Goal: Task Accomplishment & Management: Manage account settings

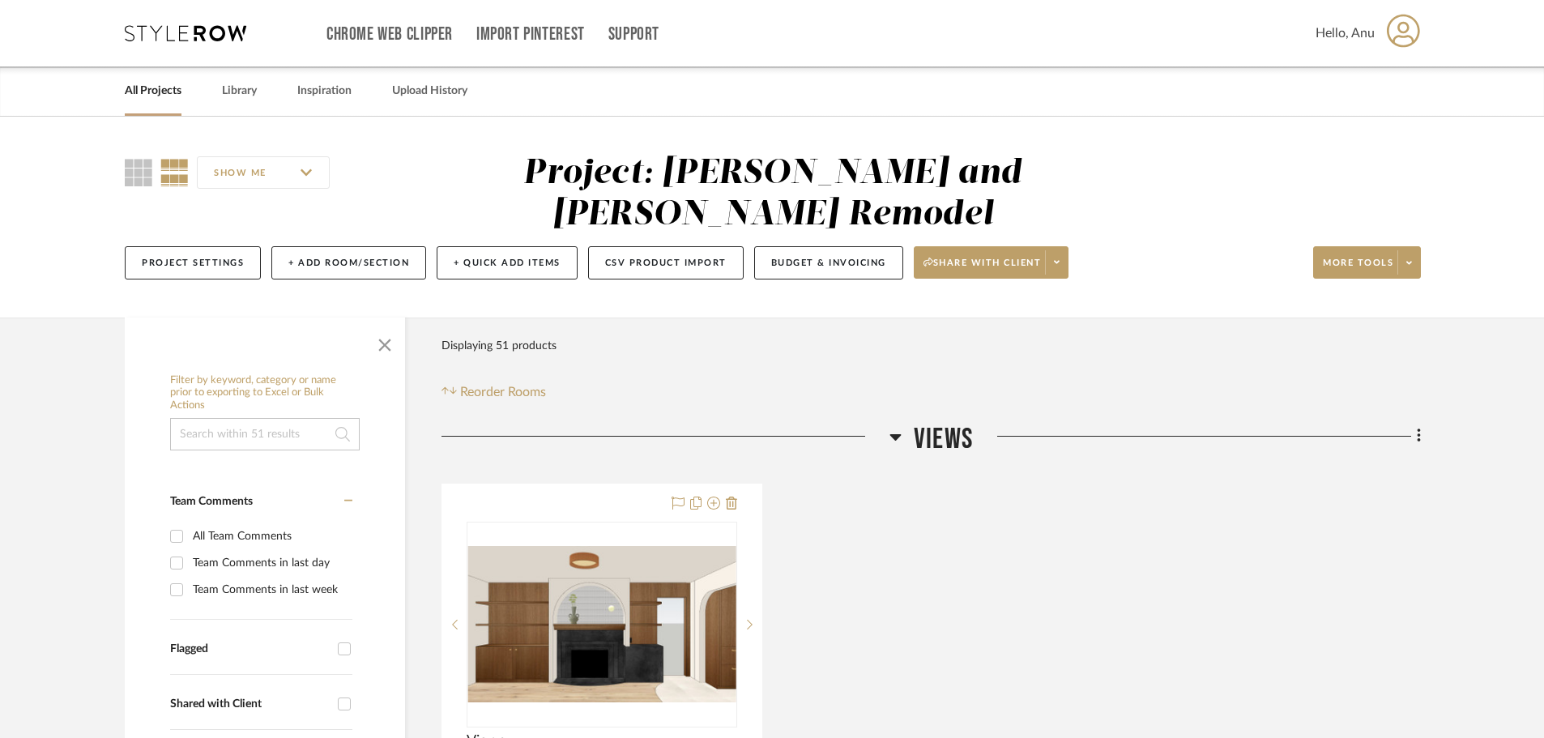
click at [148, 91] on link "All Projects" at bounding box center [153, 91] width 57 height 22
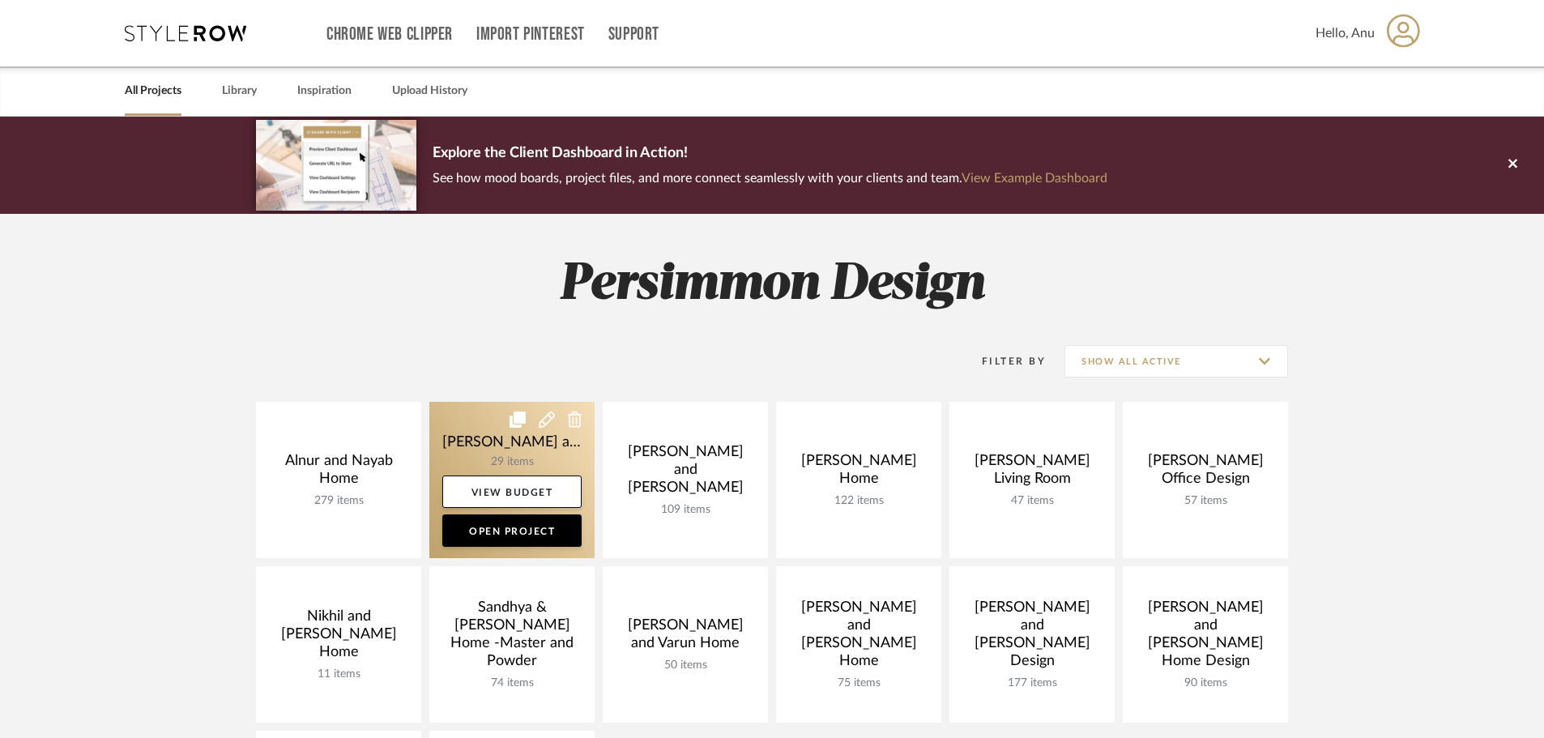
click at [451, 436] on link at bounding box center [511, 480] width 165 height 156
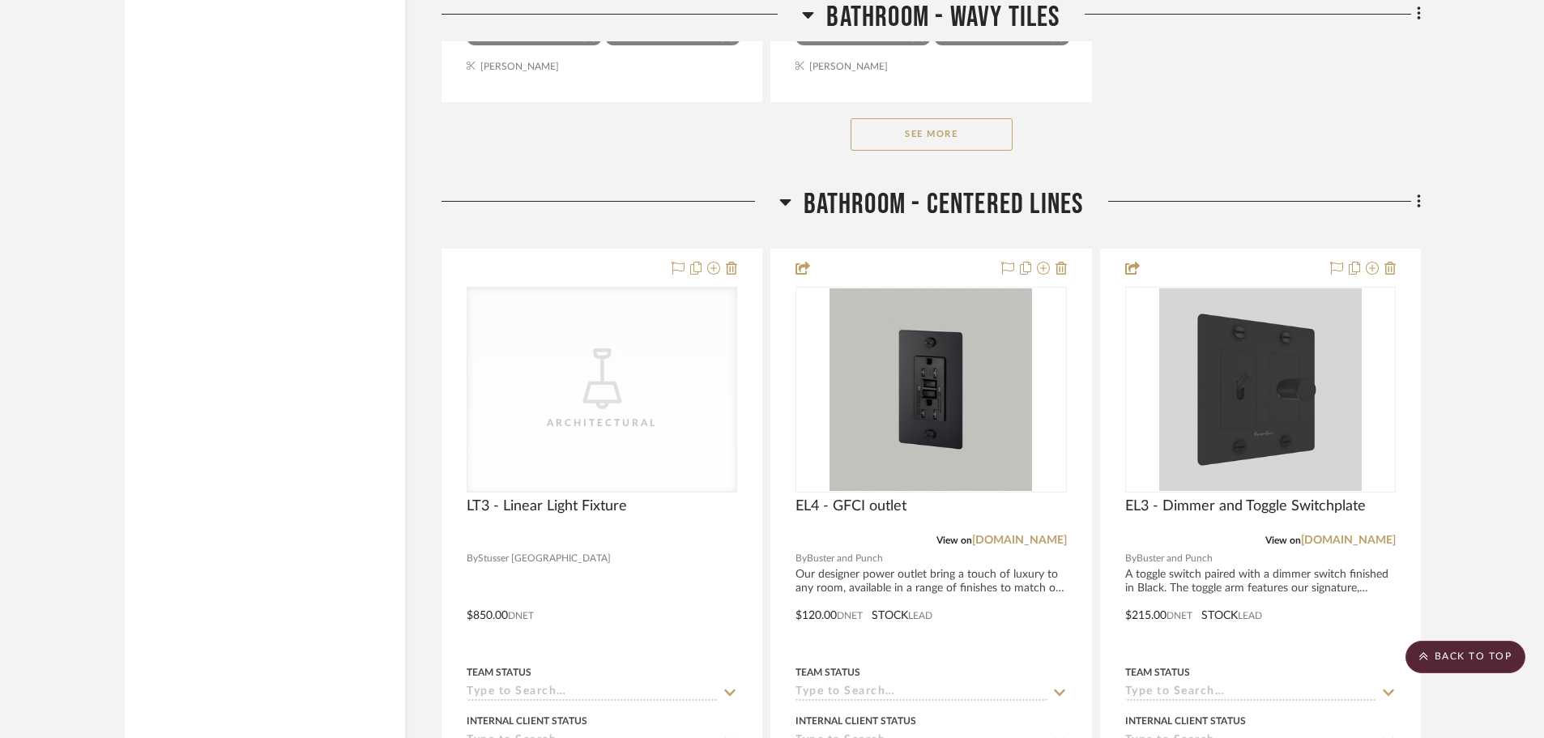
scroll to position [3160, 0]
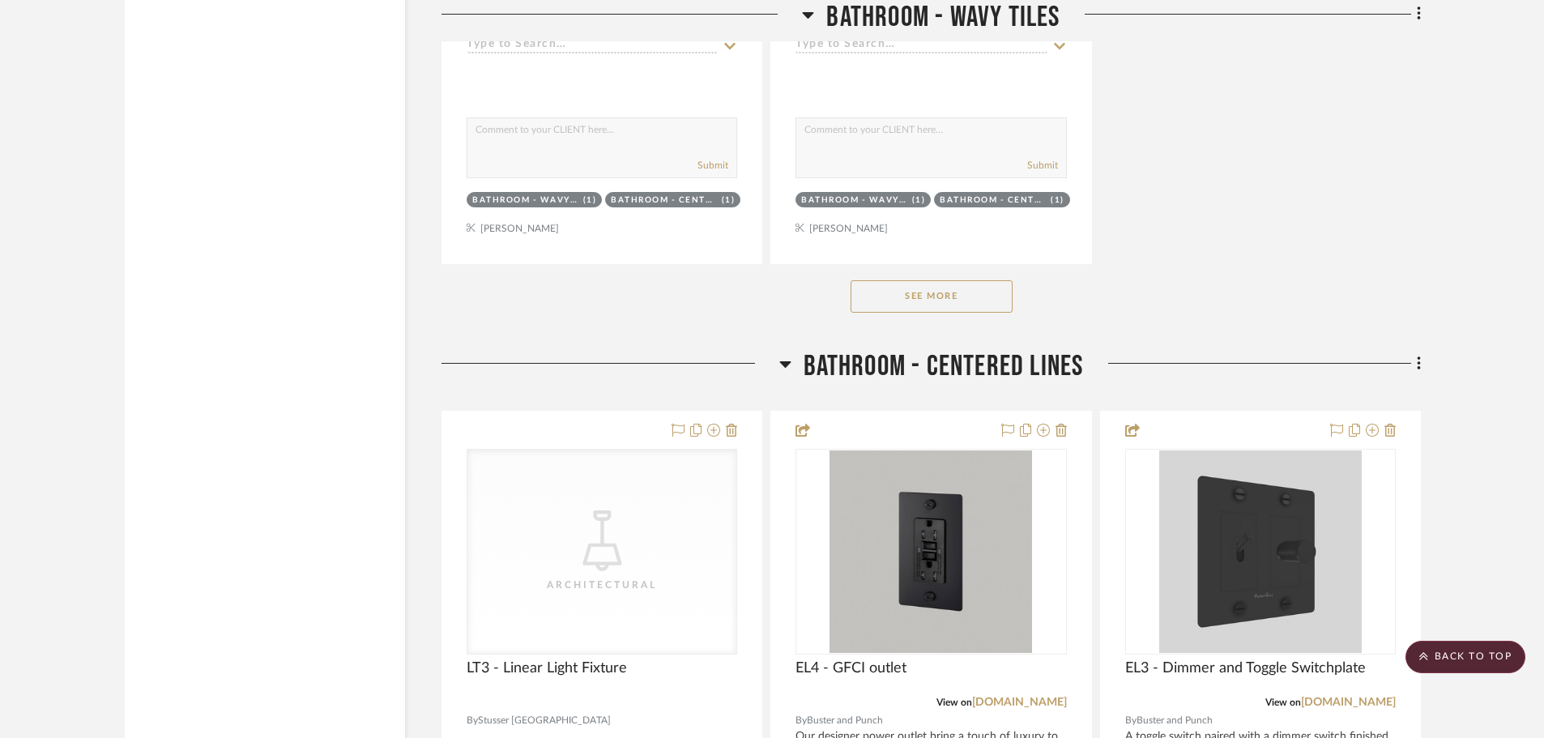
click at [933, 301] on button "See More" at bounding box center [932, 296] width 162 height 32
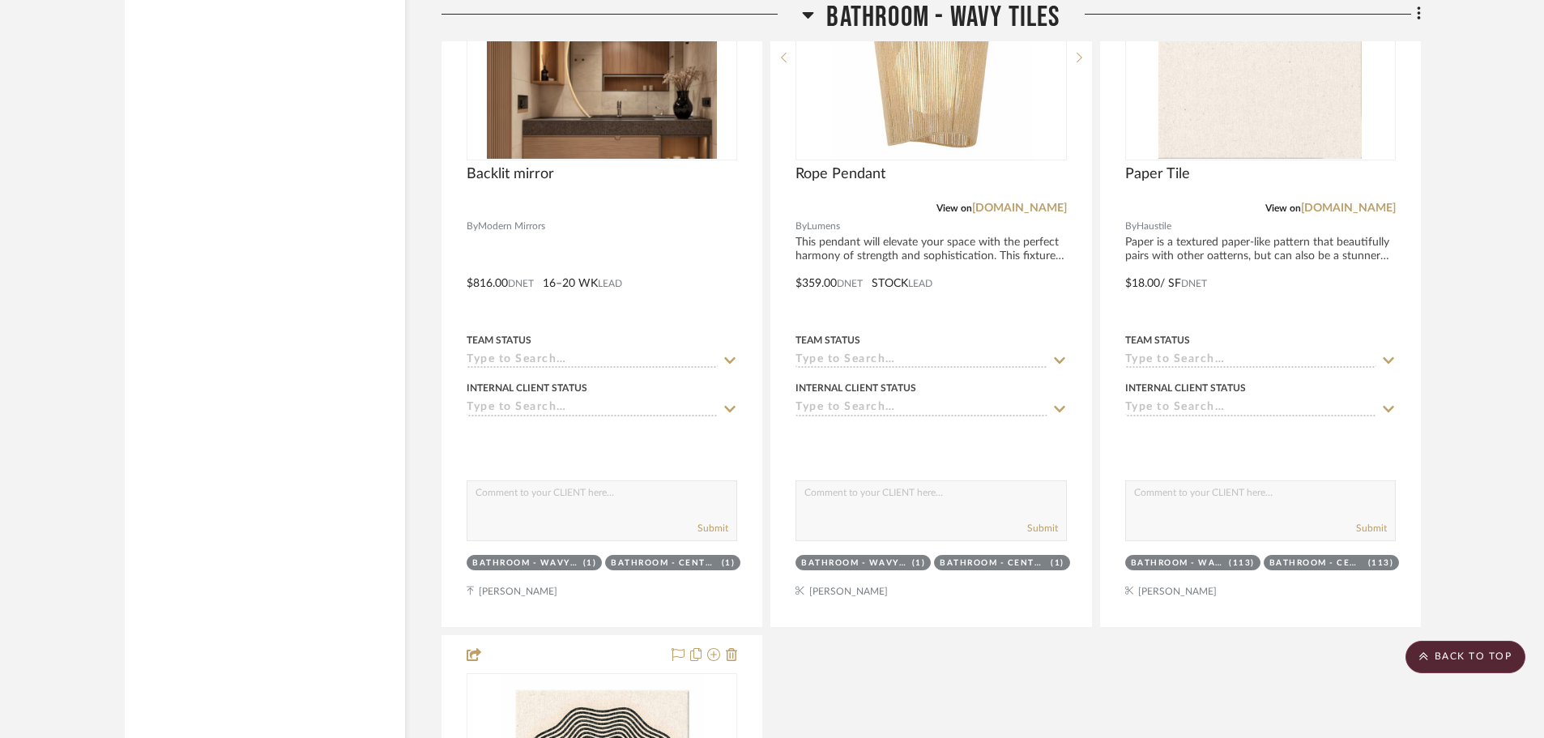
scroll to position [5428, 0]
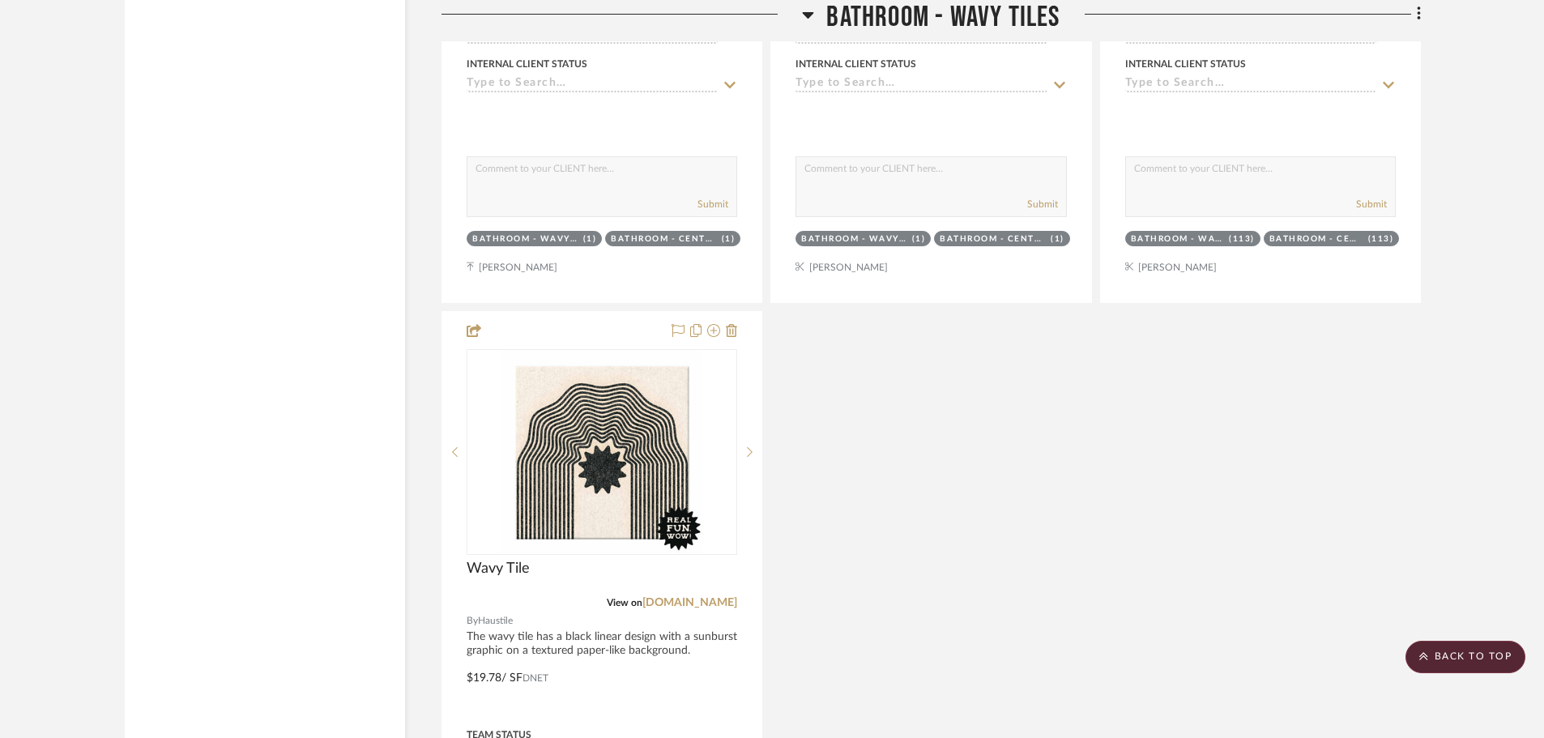
scroll to position [6562, 0]
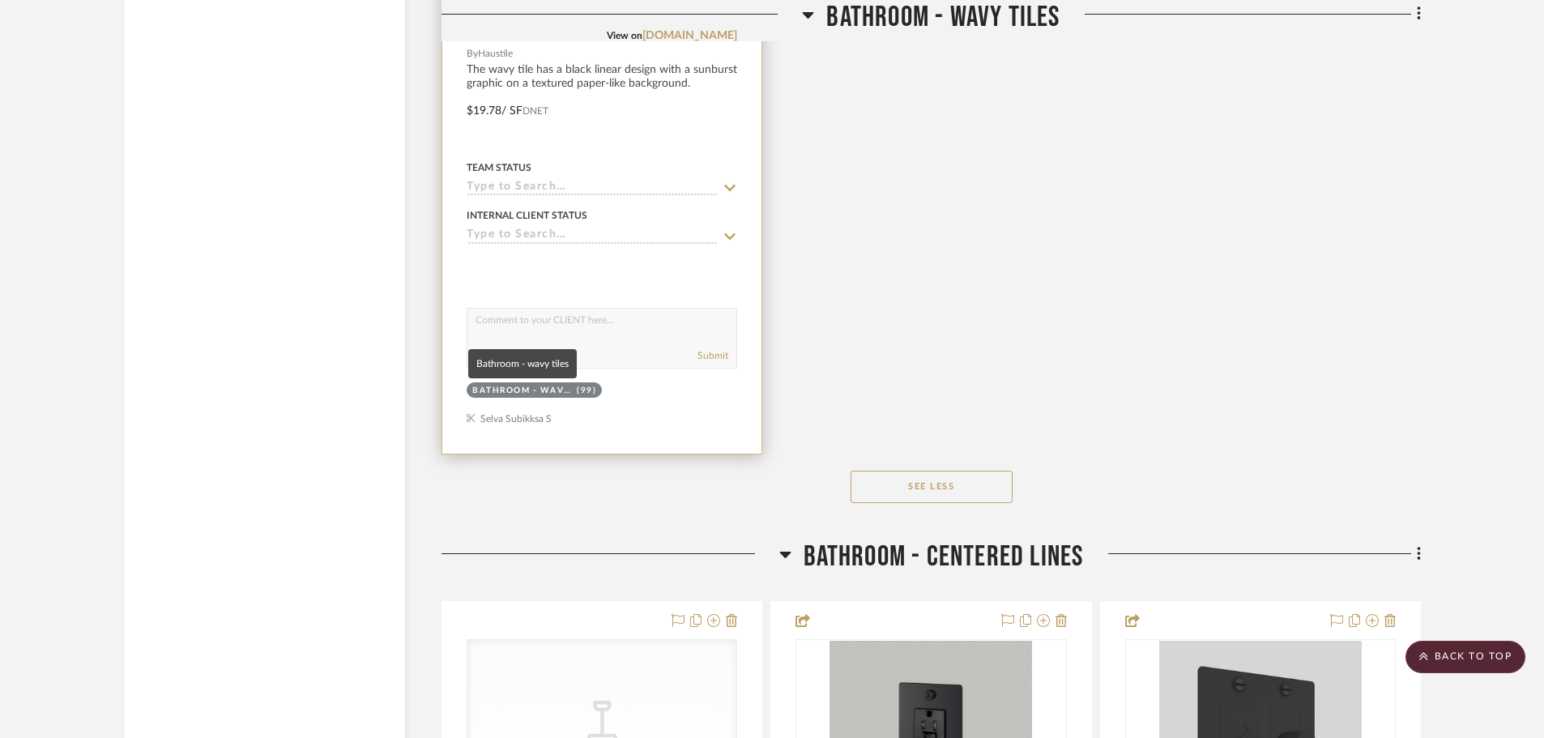
click at [515, 387] on div "Bathroom - wavy tiles" at bounding box center [522, 391] width 100 height 12
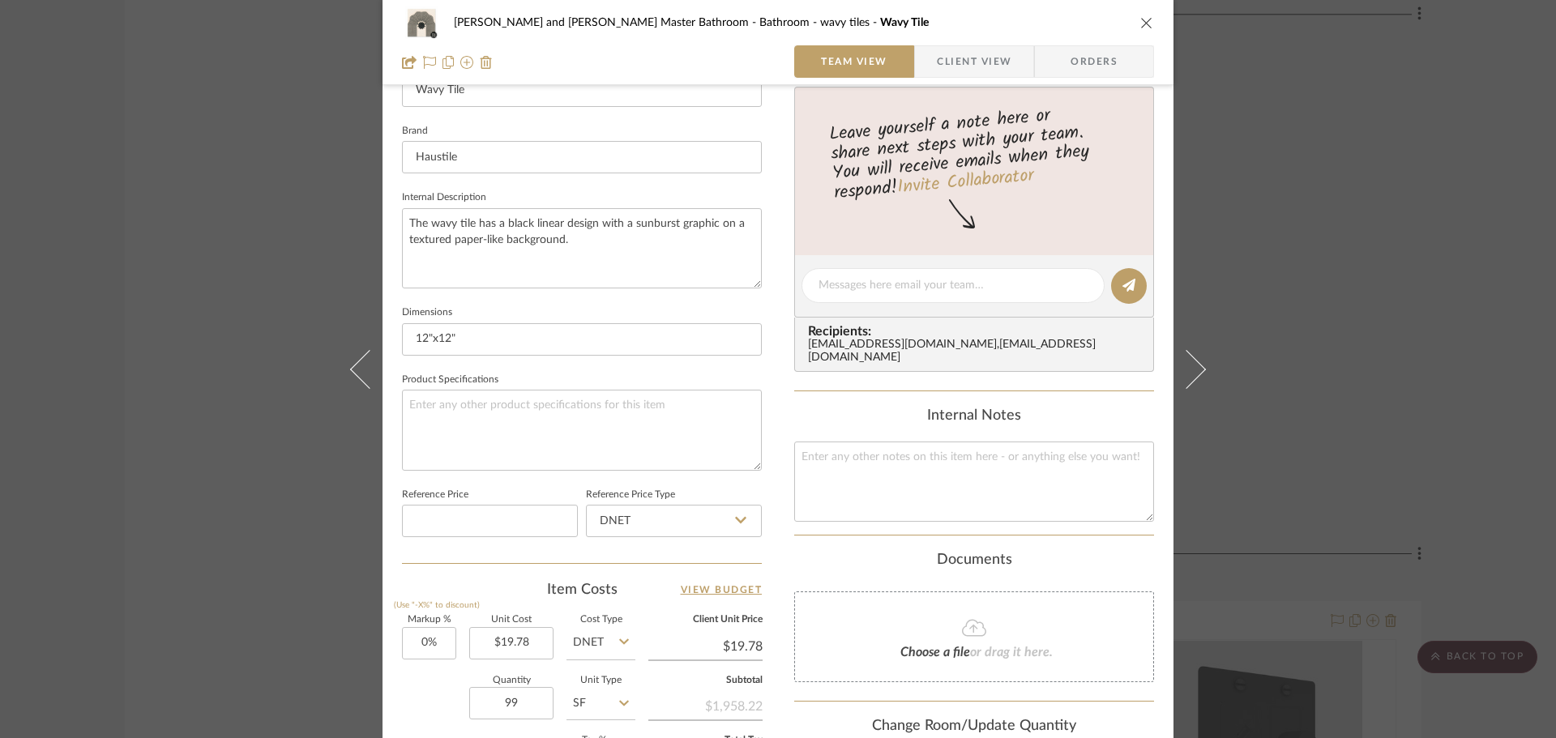
scroll to position [770, 0]
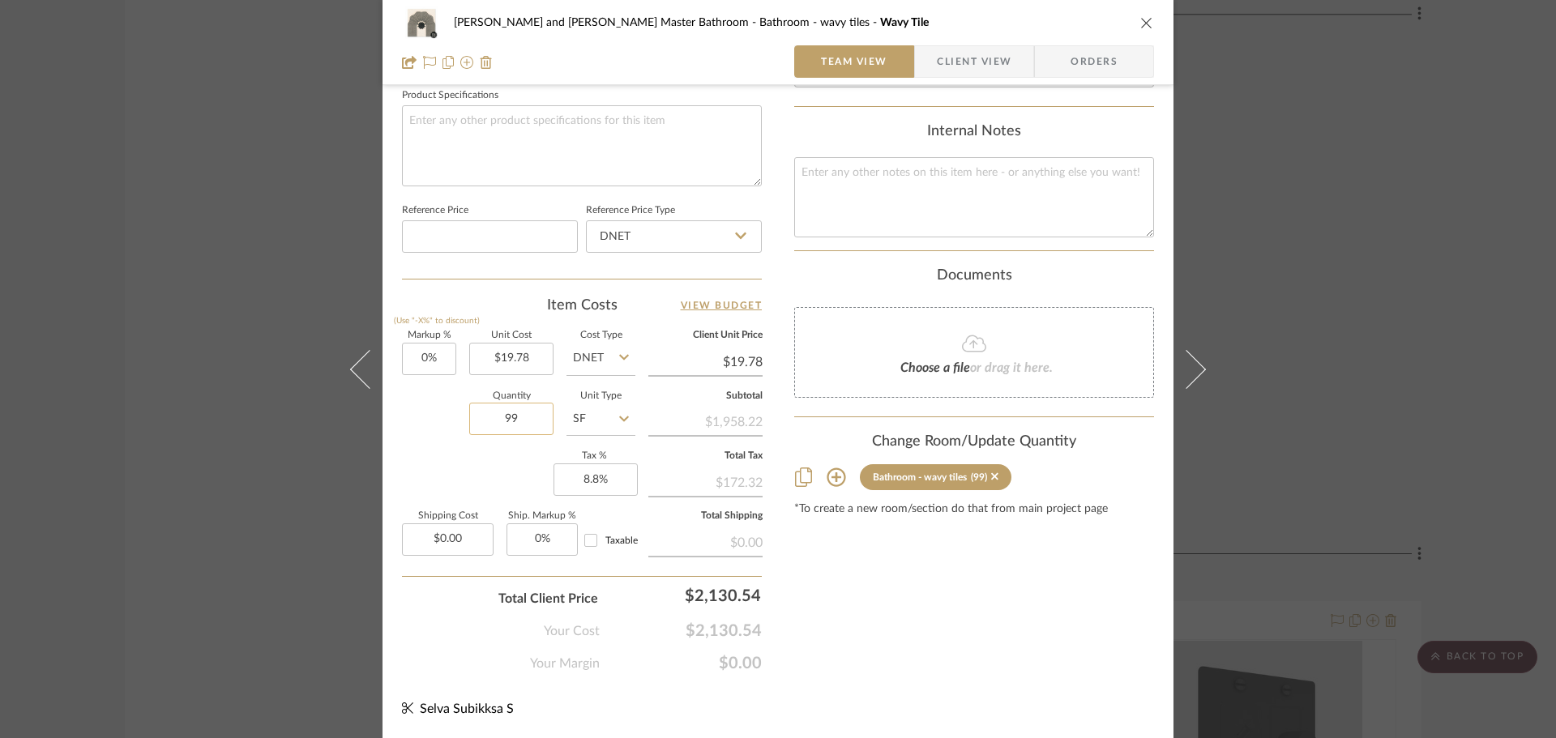
click at [527, 422] on input "99" at bounding box center [511, 419] width 84 height 32
type input "95"
click at [488, 458] on div "Markup % (Use "-X%" to discount) 0% Unit Cost $19.78 Cost Type DNET Client Unit…" at bounding box center [582, 449] width 360 height 237
click at [979, 609] on div "Content here copies to Client View - confirm visibility there. Show in Client D…" at bounding box center [974, 7] width 360 height 1334
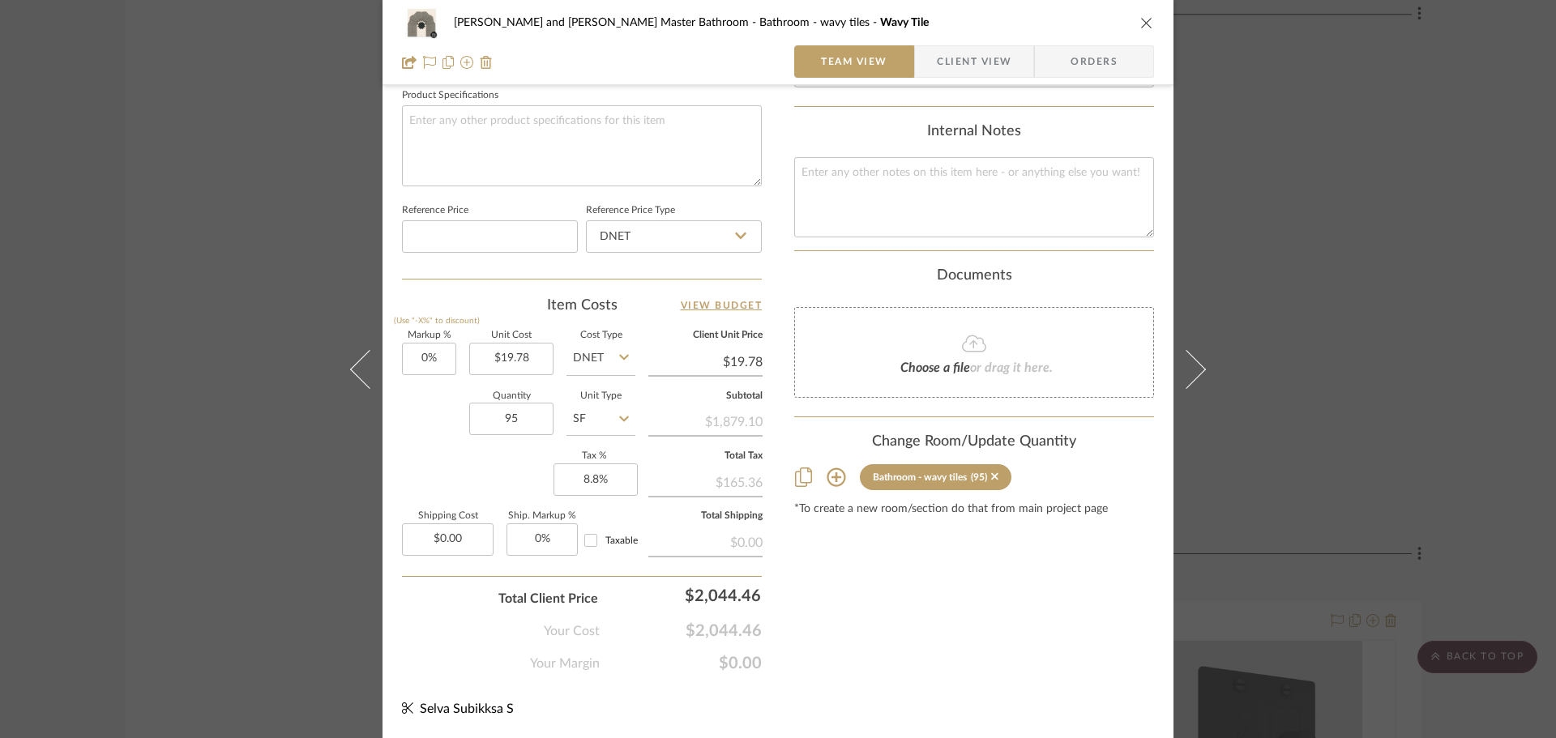
click at [1406, 403] on div "Divya and [PERSON_NAME] Master Bathroom Bathroom - wavy tiles Wavy Tile Team Vi…" at bounding box center [778, 369] width 1556 height 738
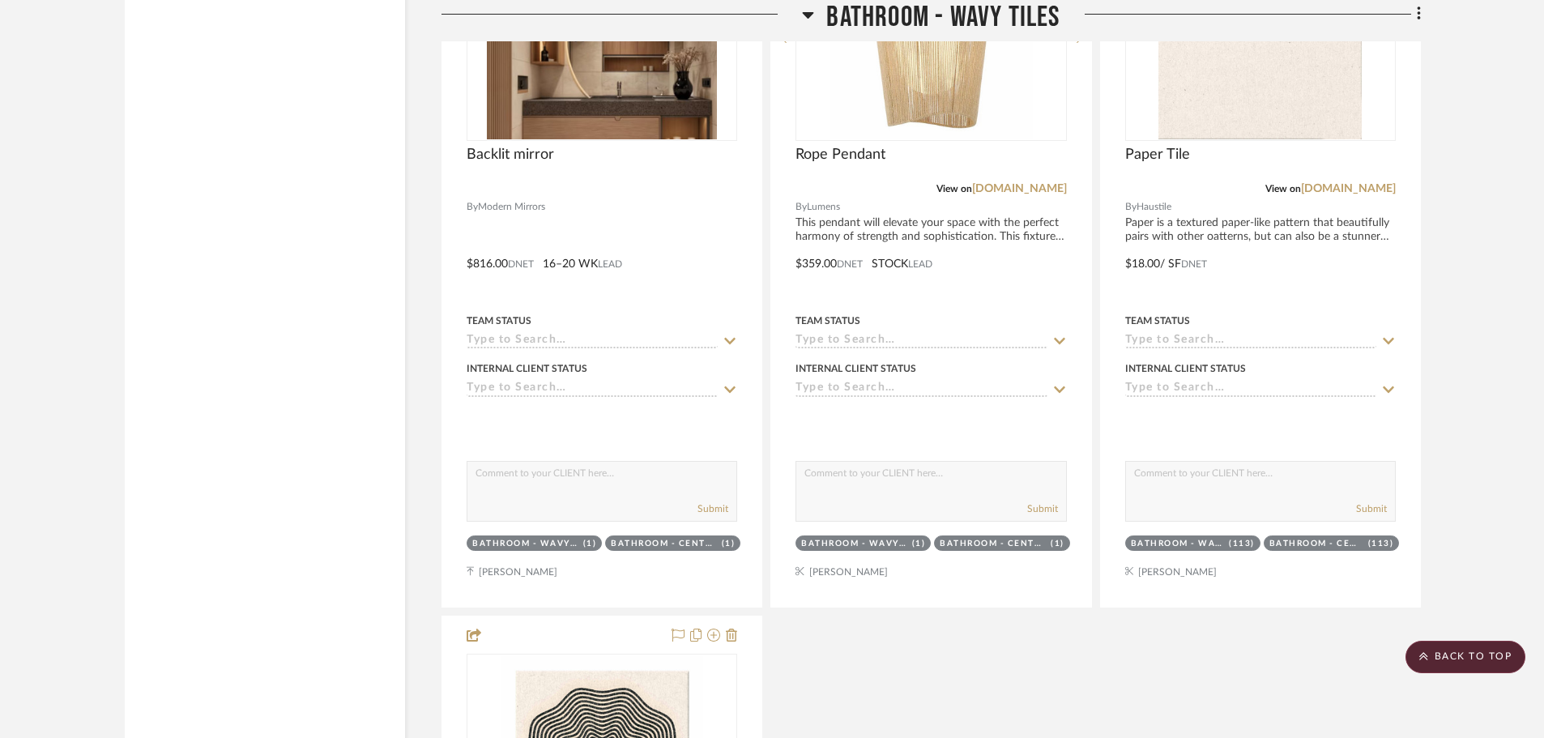
scroll to position [5671, 0]
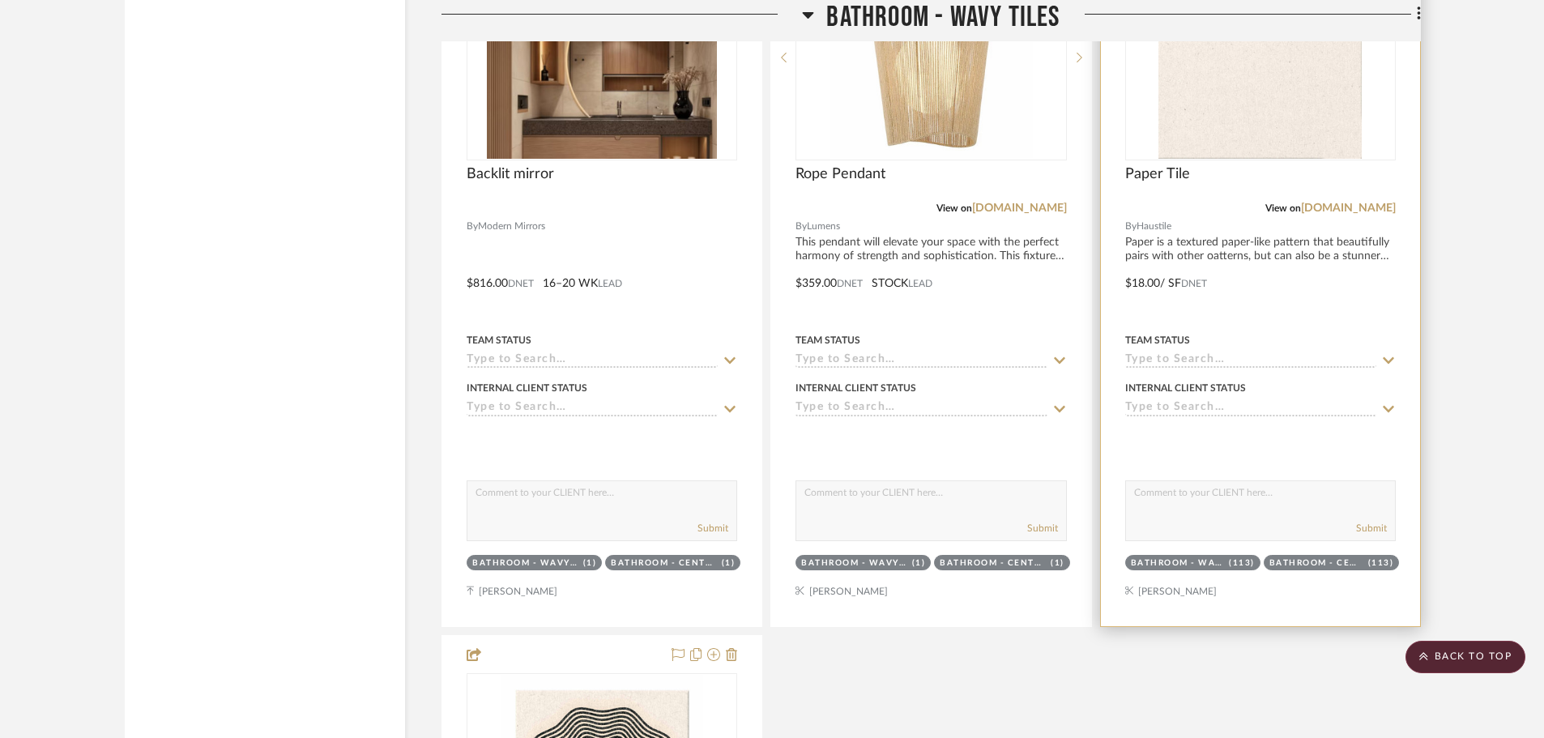
click at [1236, 564] on div "(113)" at bounding box center [1242, 563] width 26 height 12
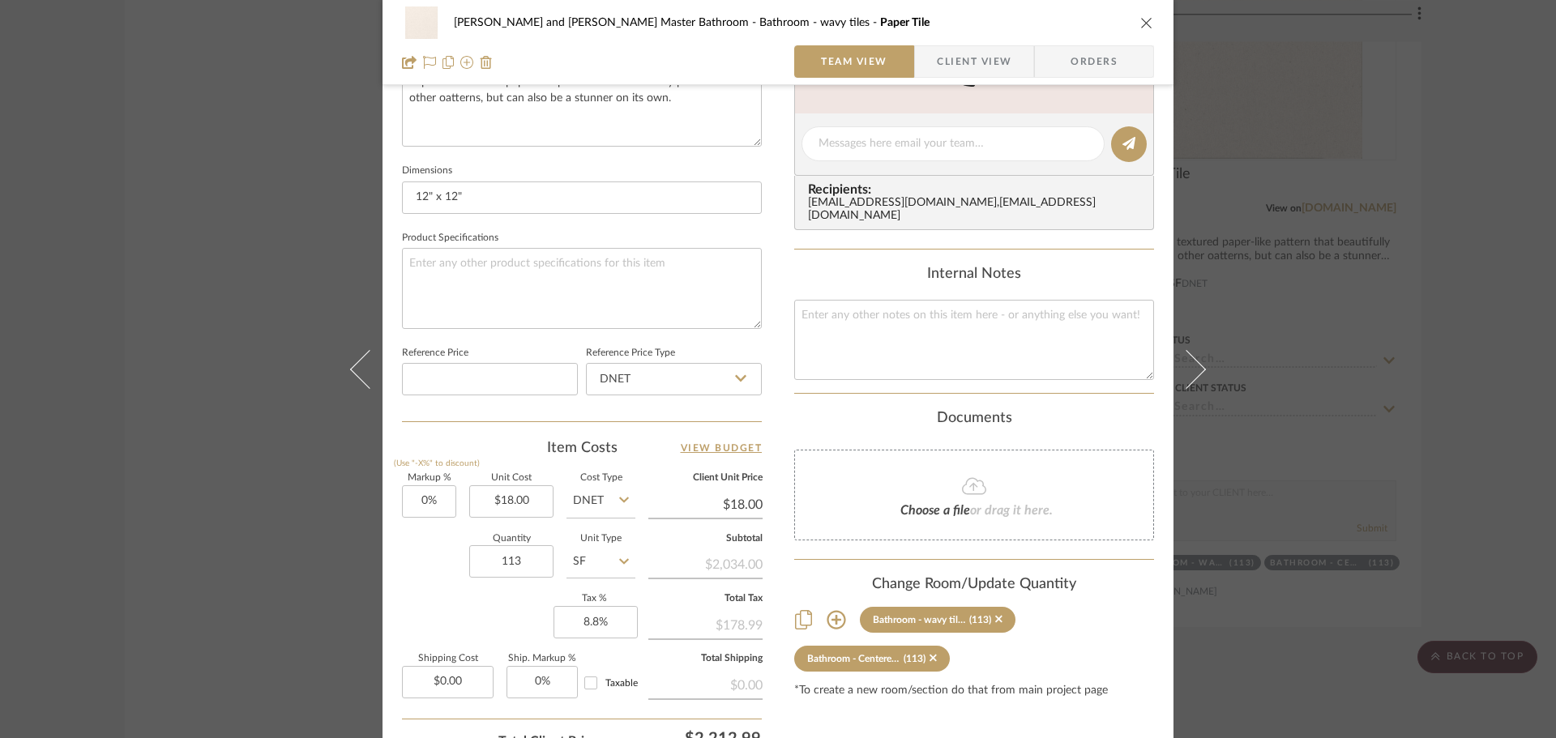
scroll to position [770, 0]
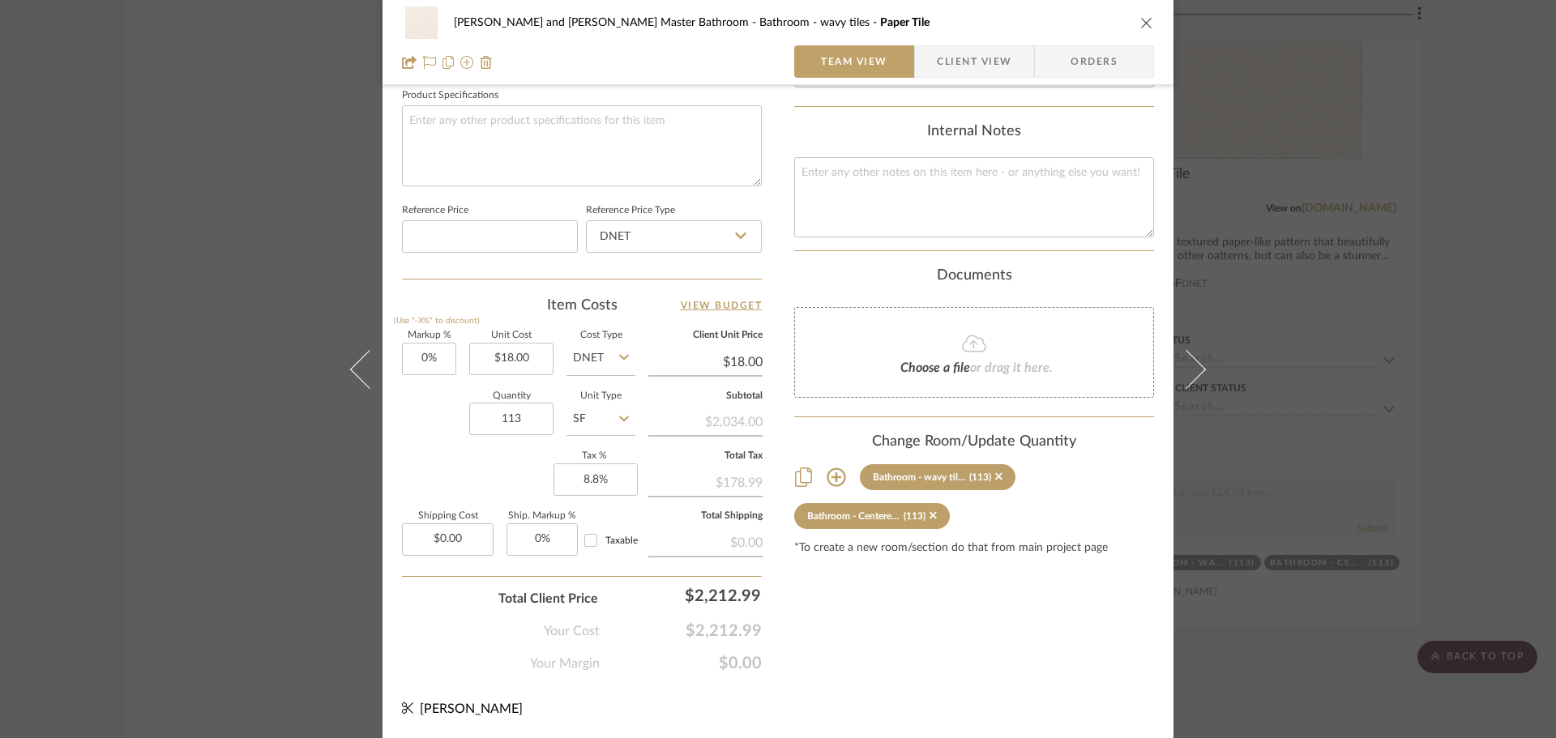
click at [832, 467] on icon at bounding box center [835, 476] width 19 height 19
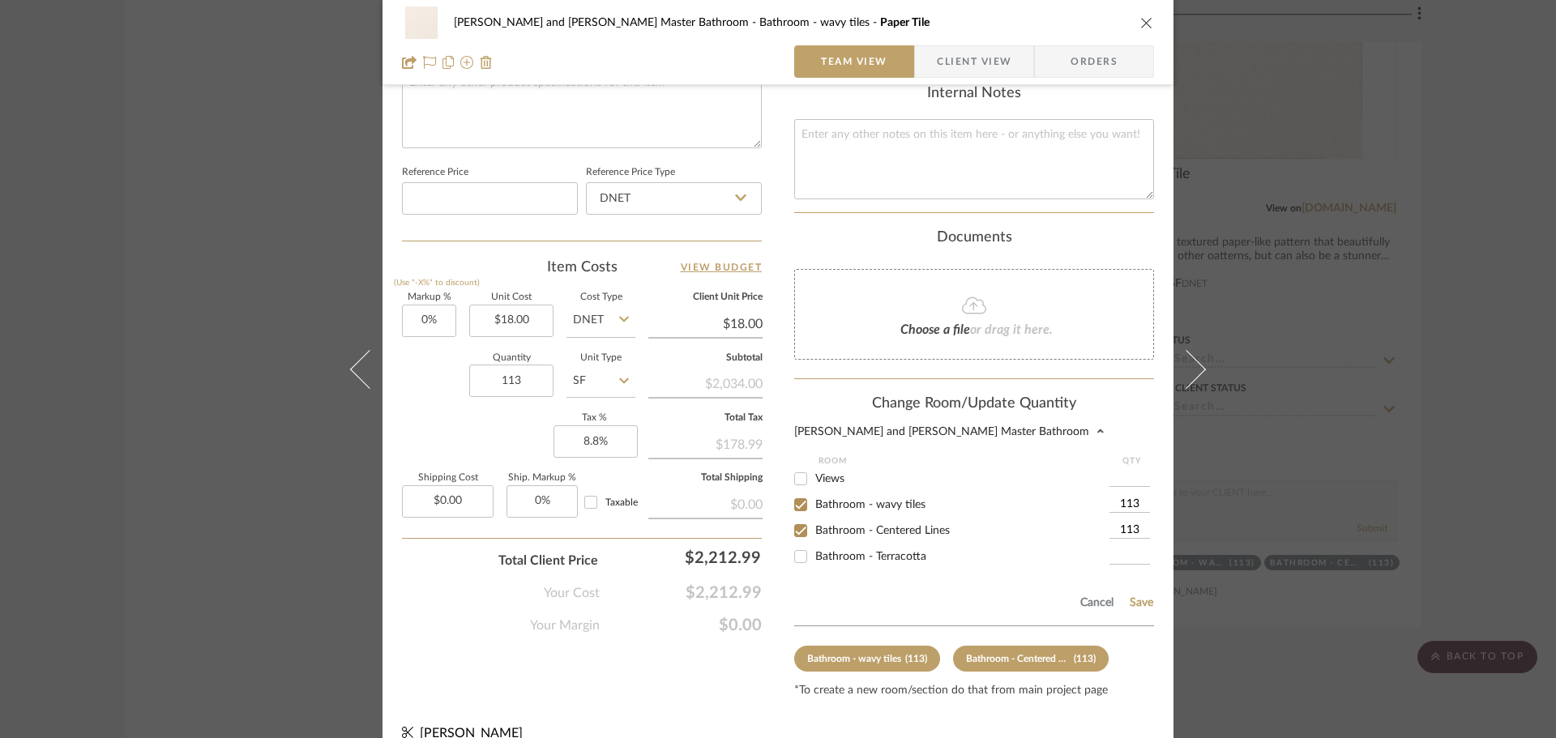
scroll to position [820, 0]
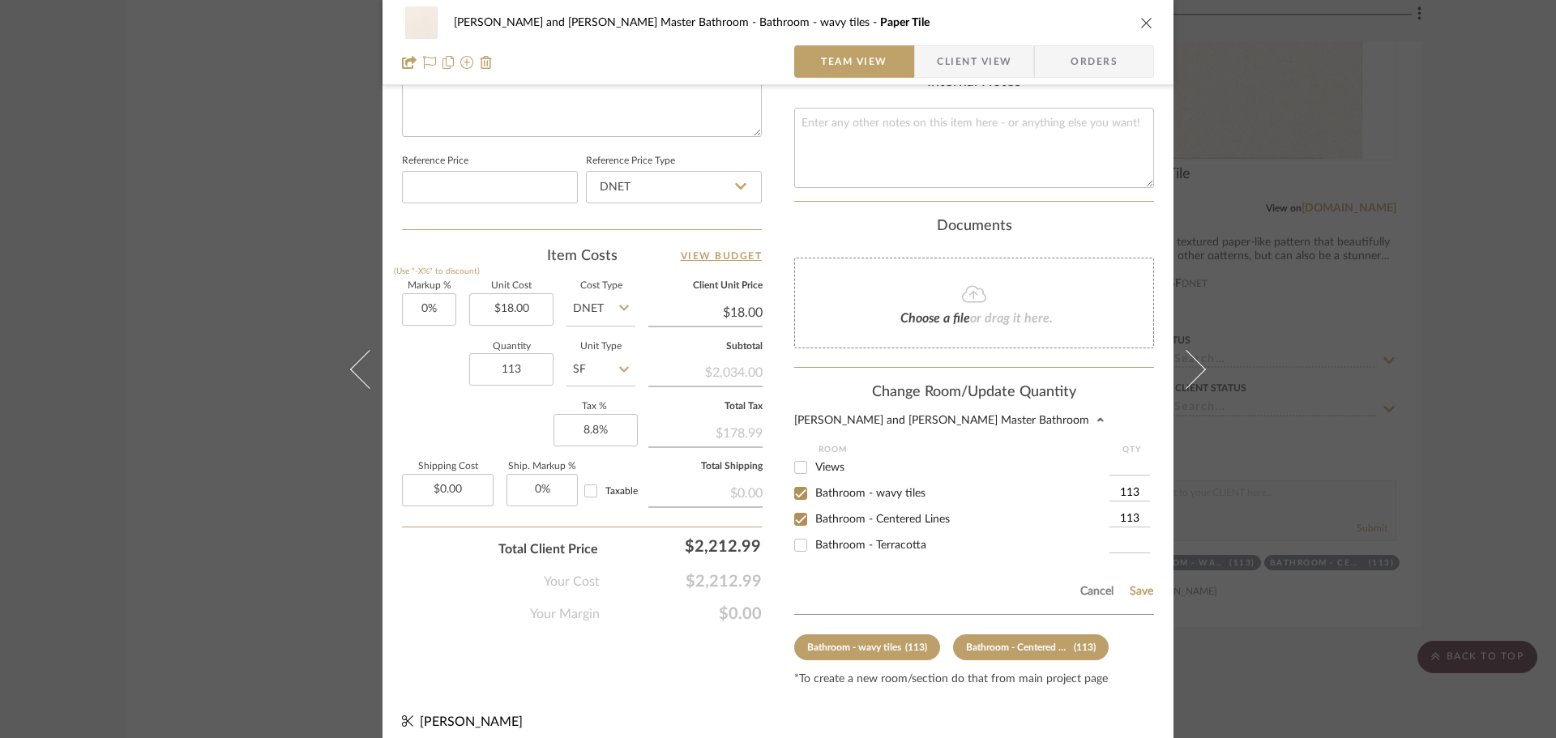
click at [1140, 485] on input "113" at bounding box center [1129, 493] width 41 height 16
type input "116"
click at [1135, 511] on input "113" at bounding box center [1129, 519] width 41 height 16
type input "116"
click at [1136, 585] on button "Save" at bounding box center [1141, 591] width 25 height 13
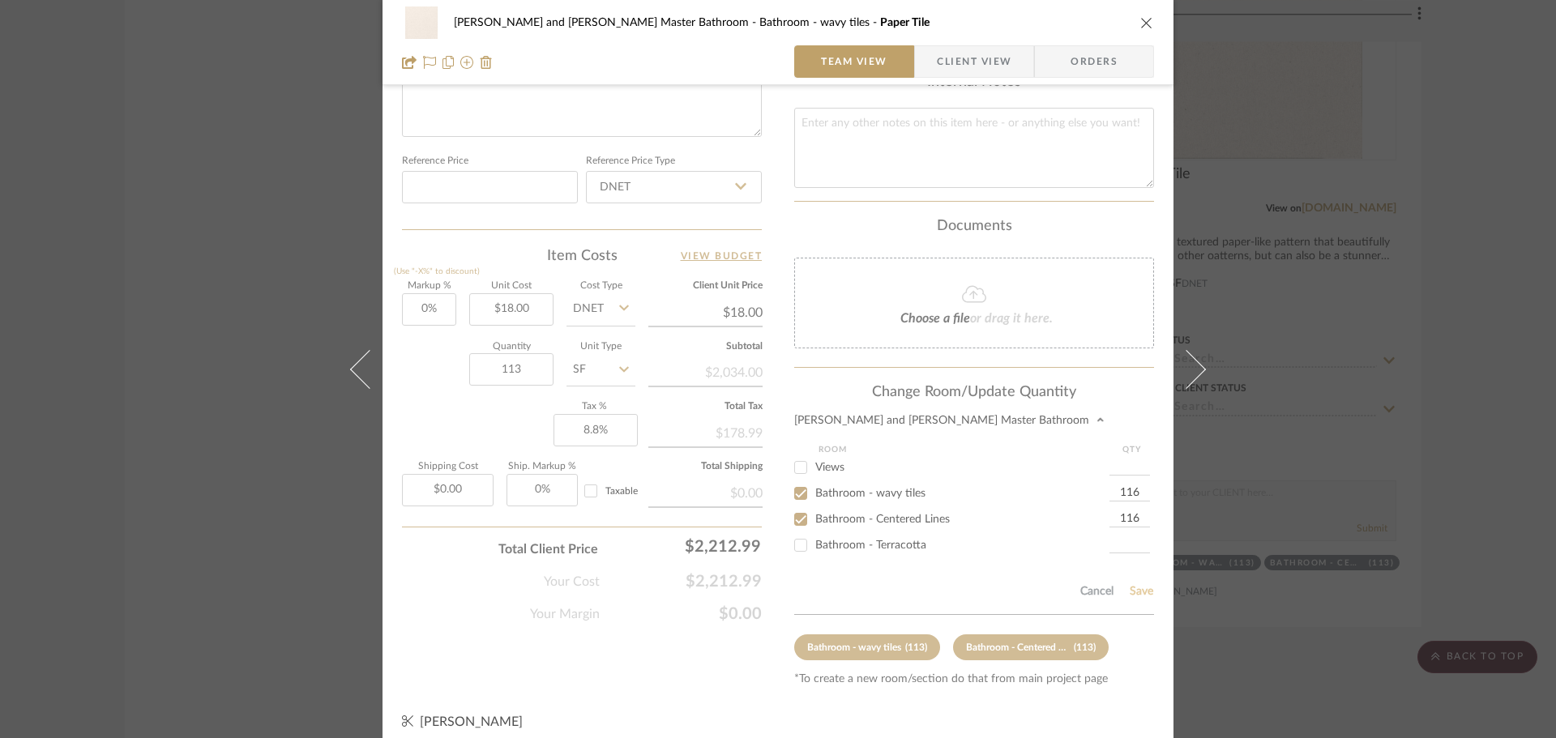
type input "116"
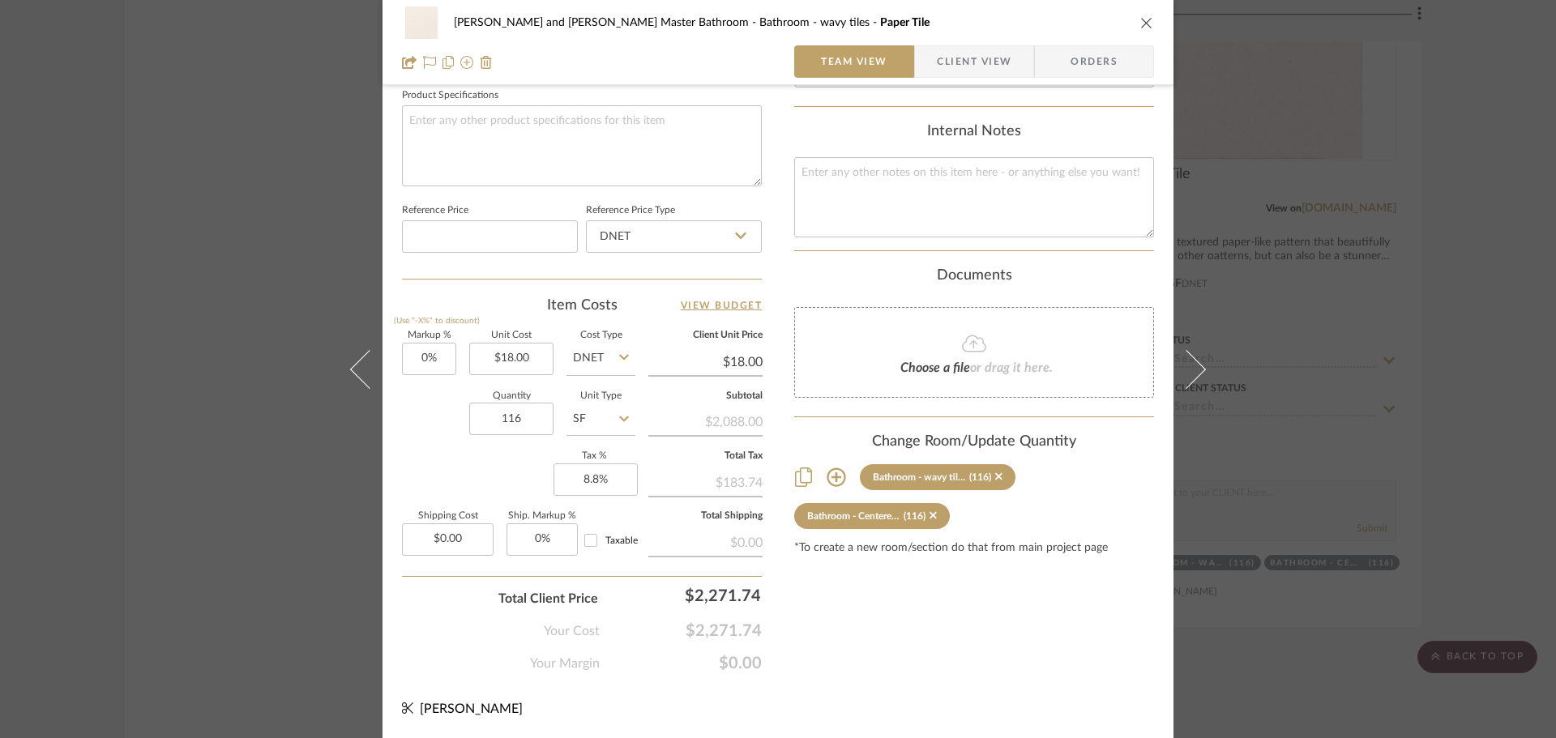
click at [1484, 429] on div "[PERSON_NAME] and [PERSON_NAME] Master Bathroom Bathroom - wavy tiles Paper Til…" at bounding box center [778, 369] width 1556 height 738
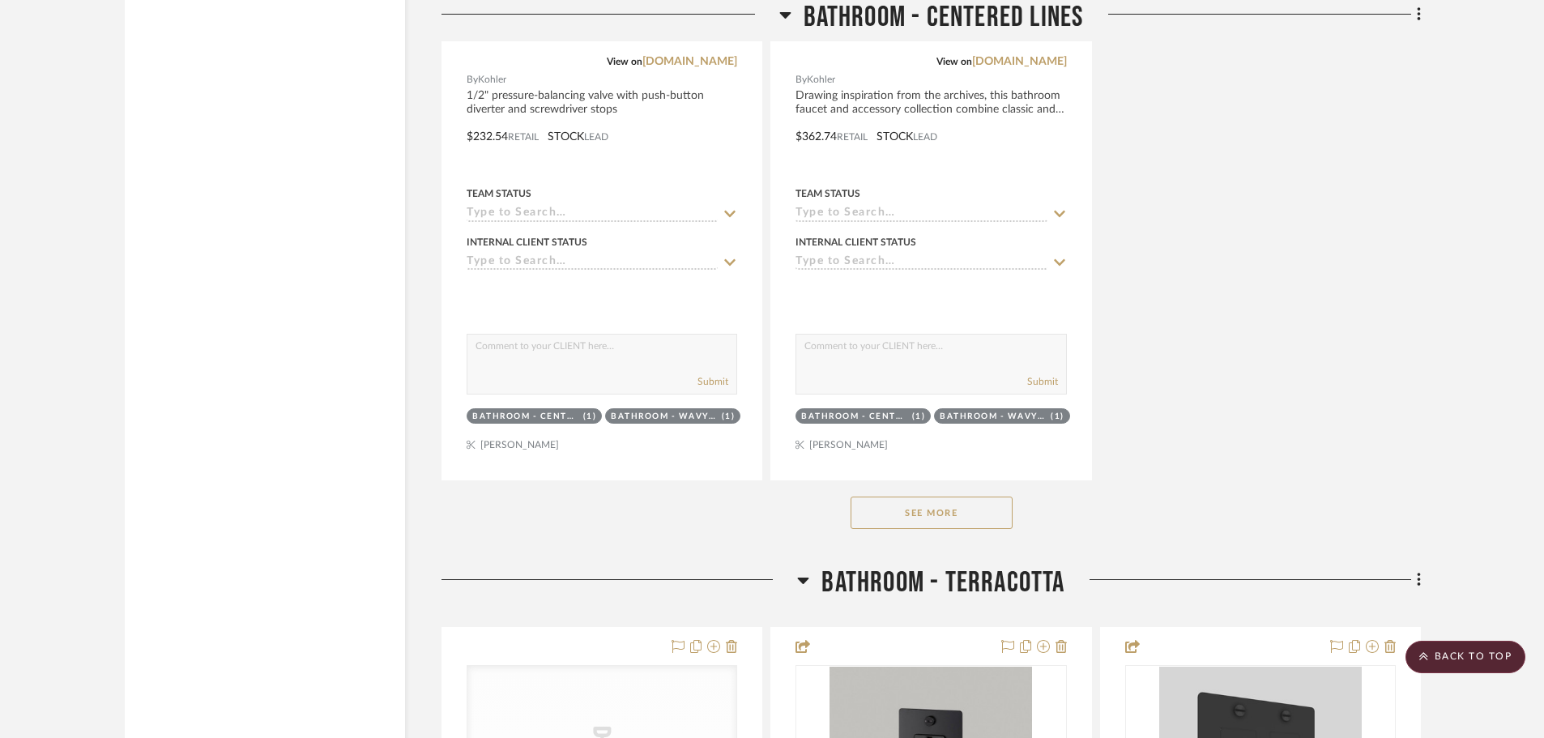
scroll to position [9317, 0]
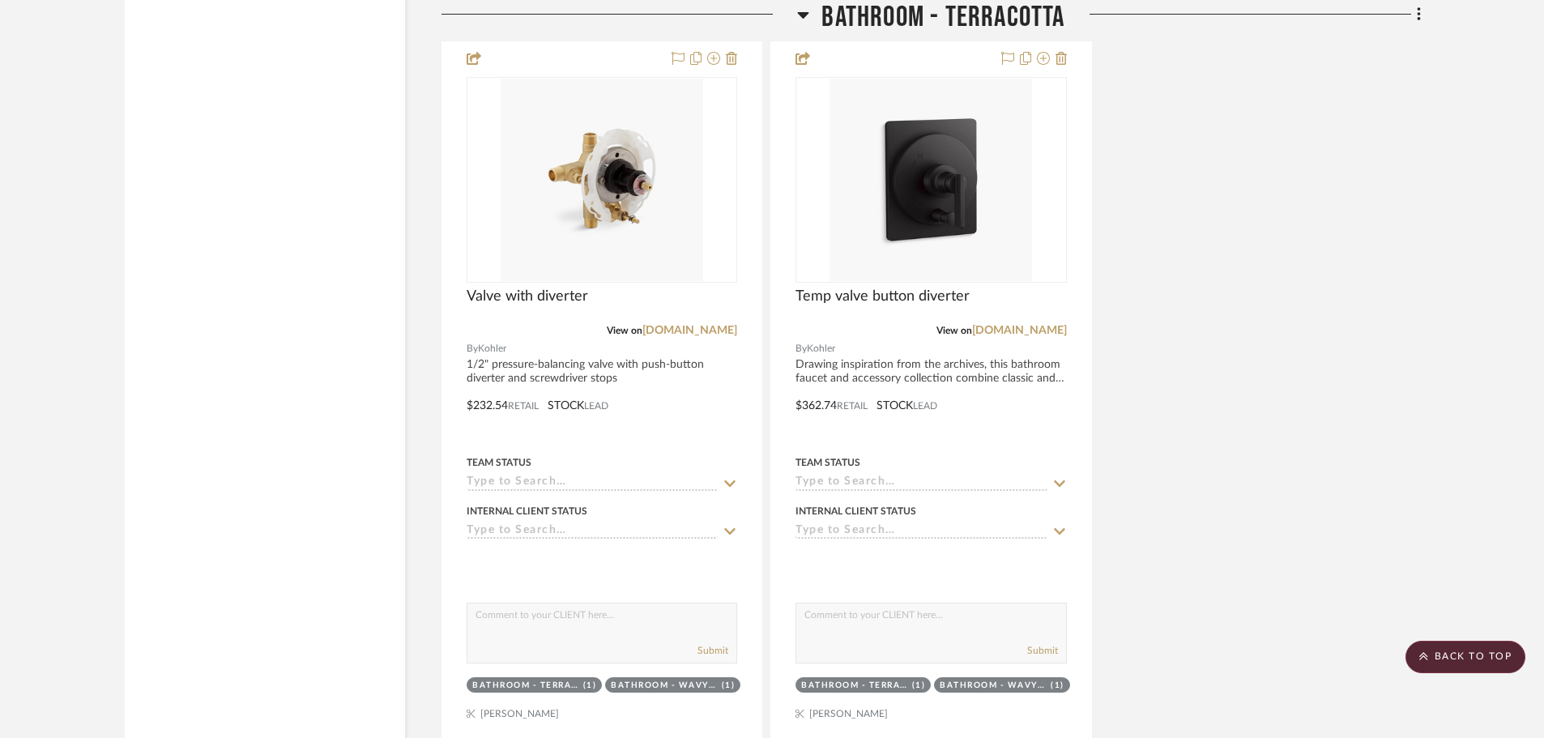
scroll to position [11039, 0]
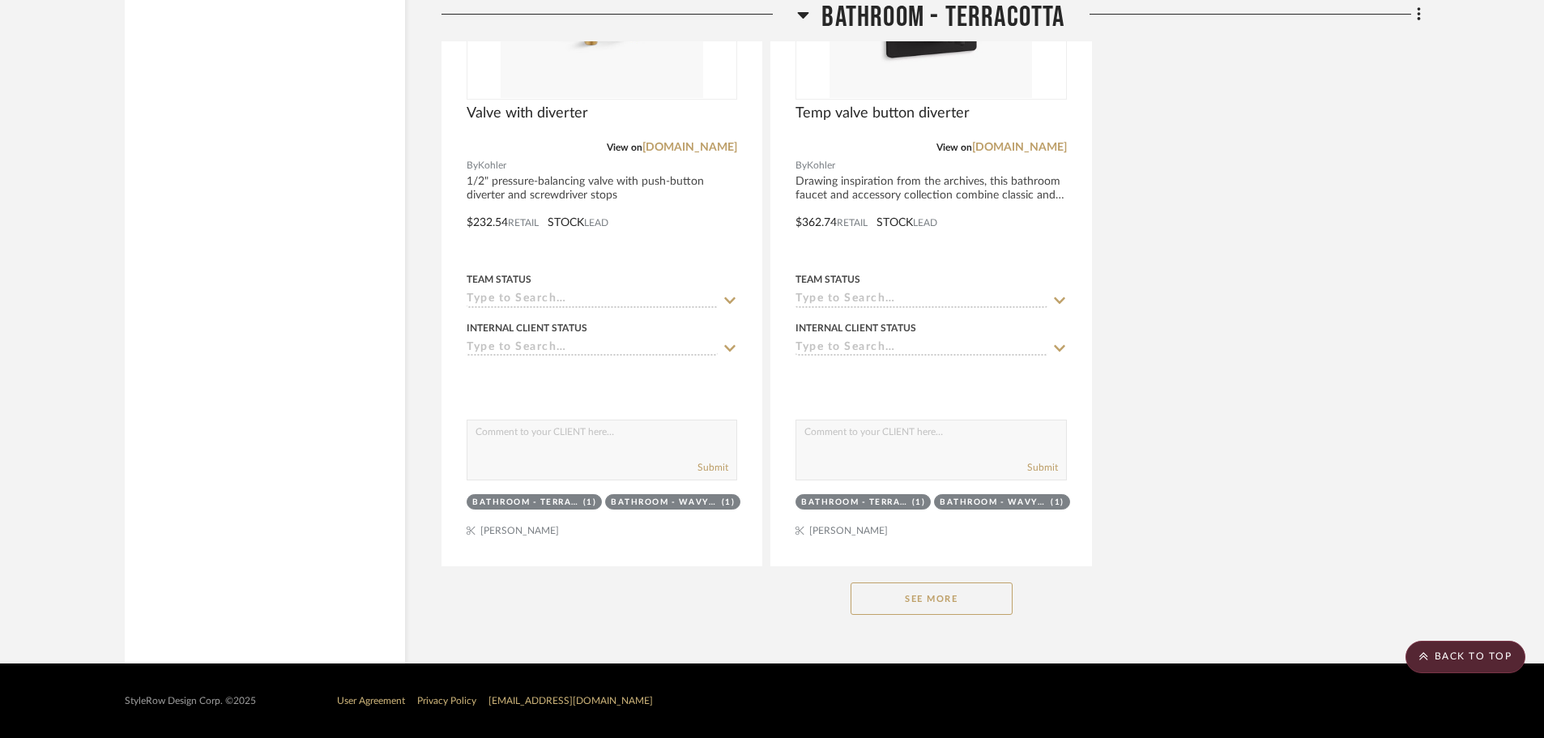
click at [886, 594] on button "See More" at bounding box center [932, 599] width 162 height 32
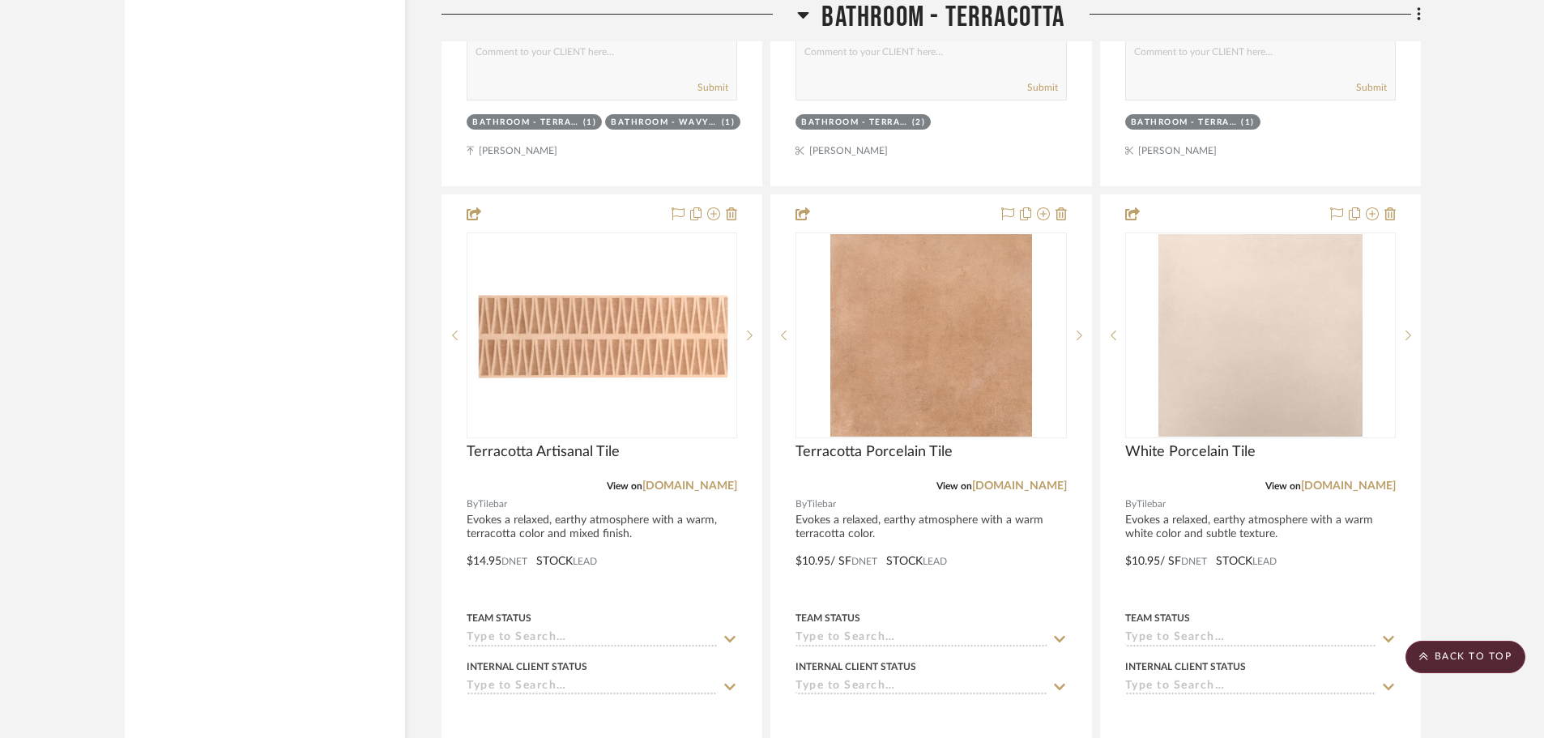
scroll to position [14280, 0]
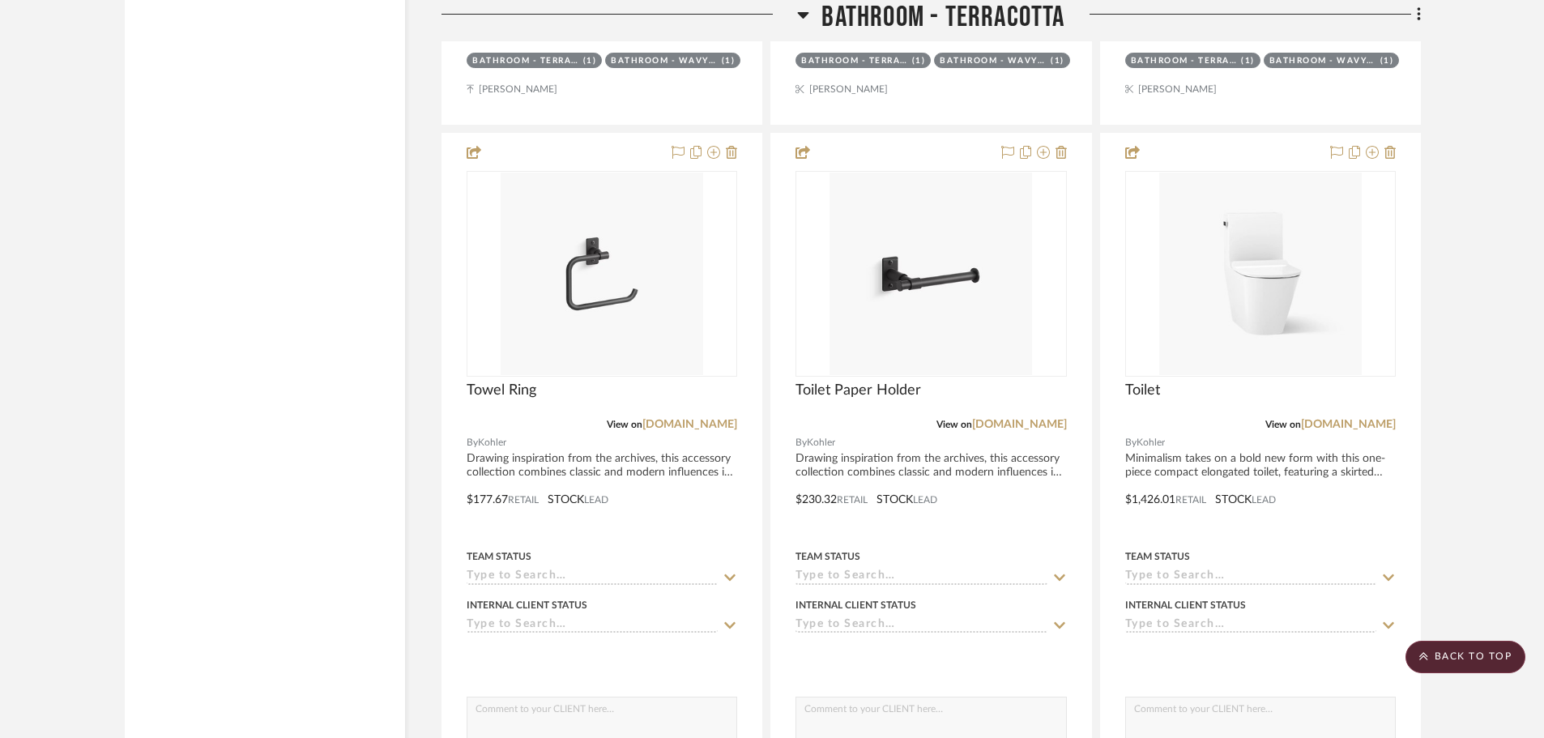
scroll to position [9419, 0]
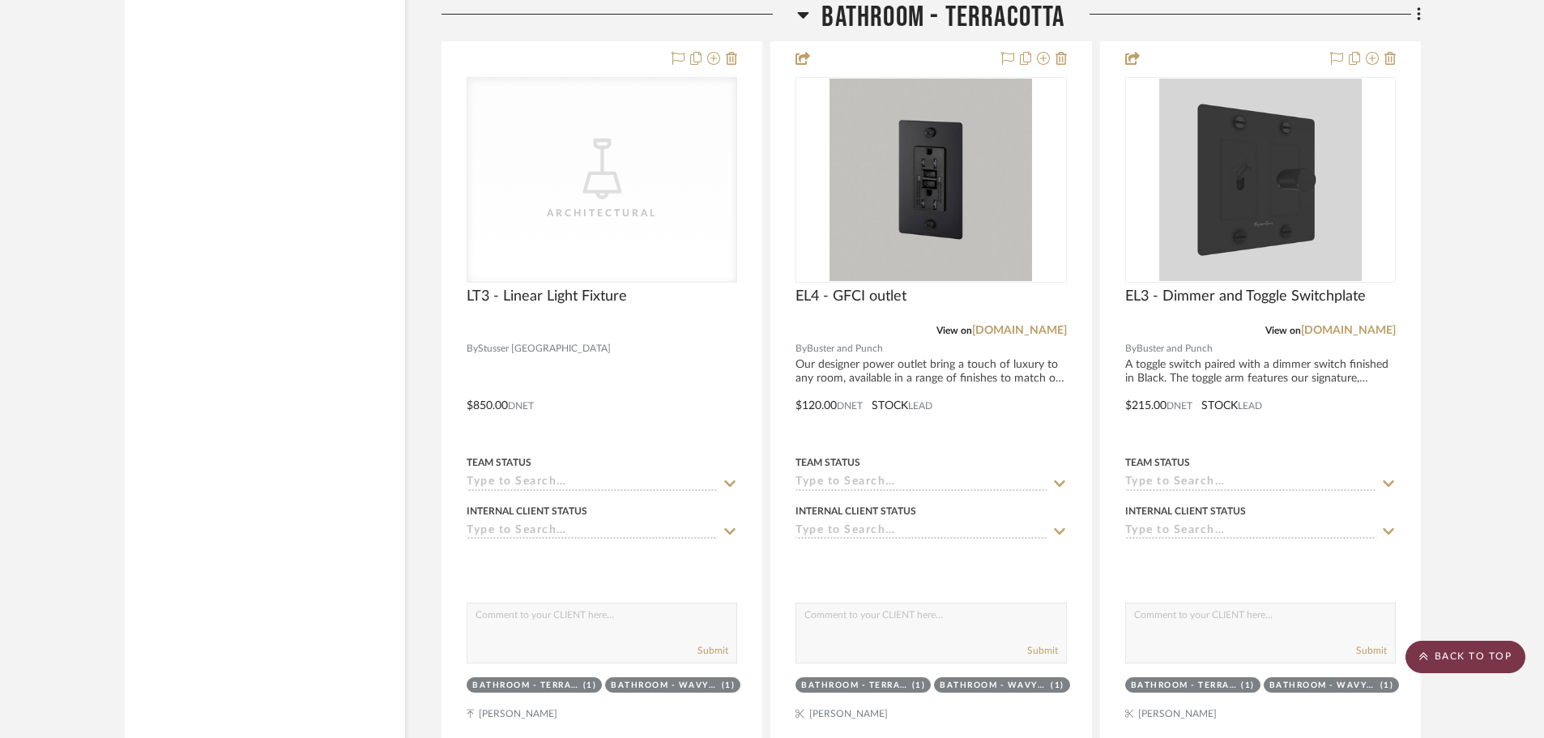
click at [1487, 648] on scroll-to-top-button "BACK TO TOP" at bounding box center [1466, 657] width 120 height 32
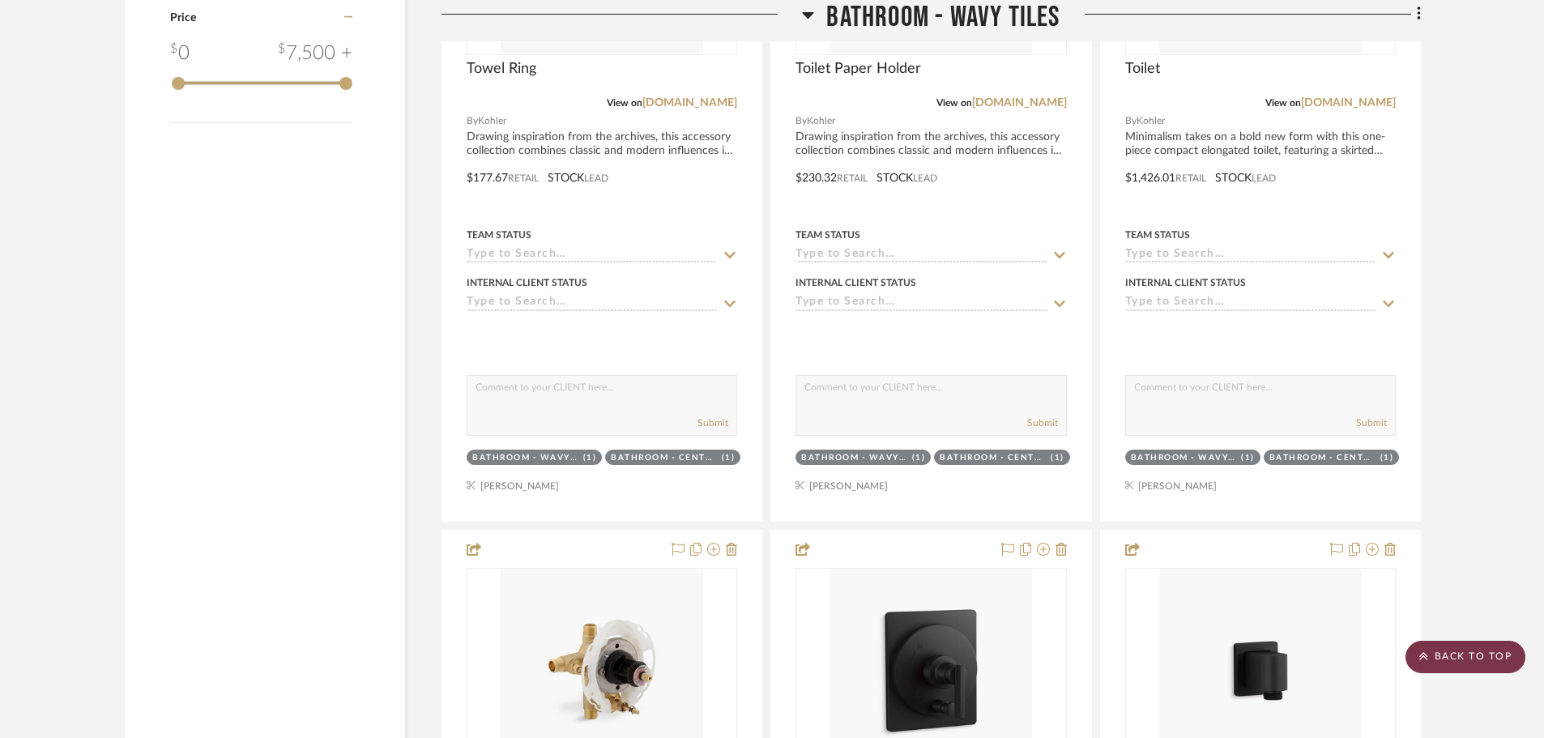
scroll to position [0, 0]
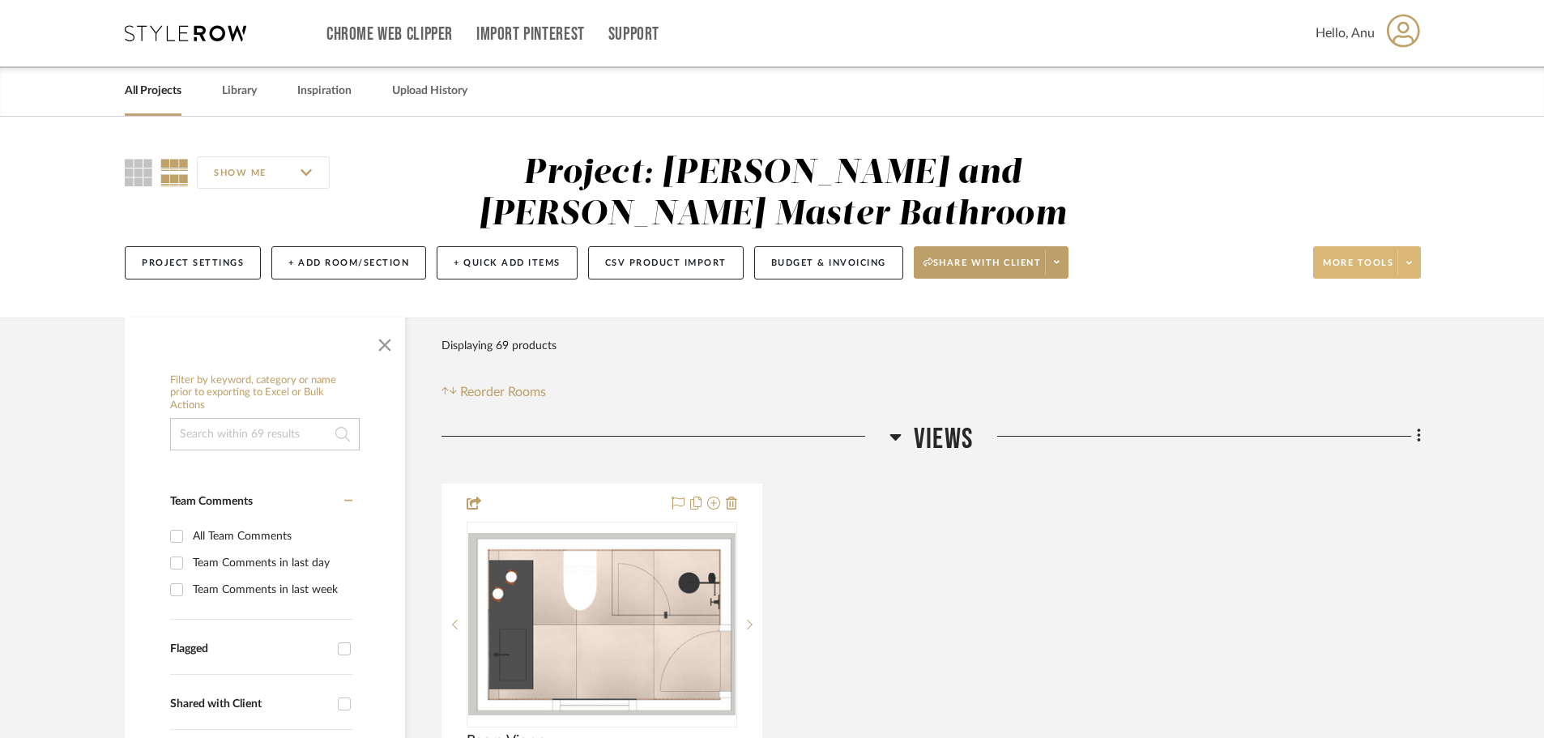
click at [1354, 264] on span "More tools" at bounding box center [1358, 269] width 70 height 24
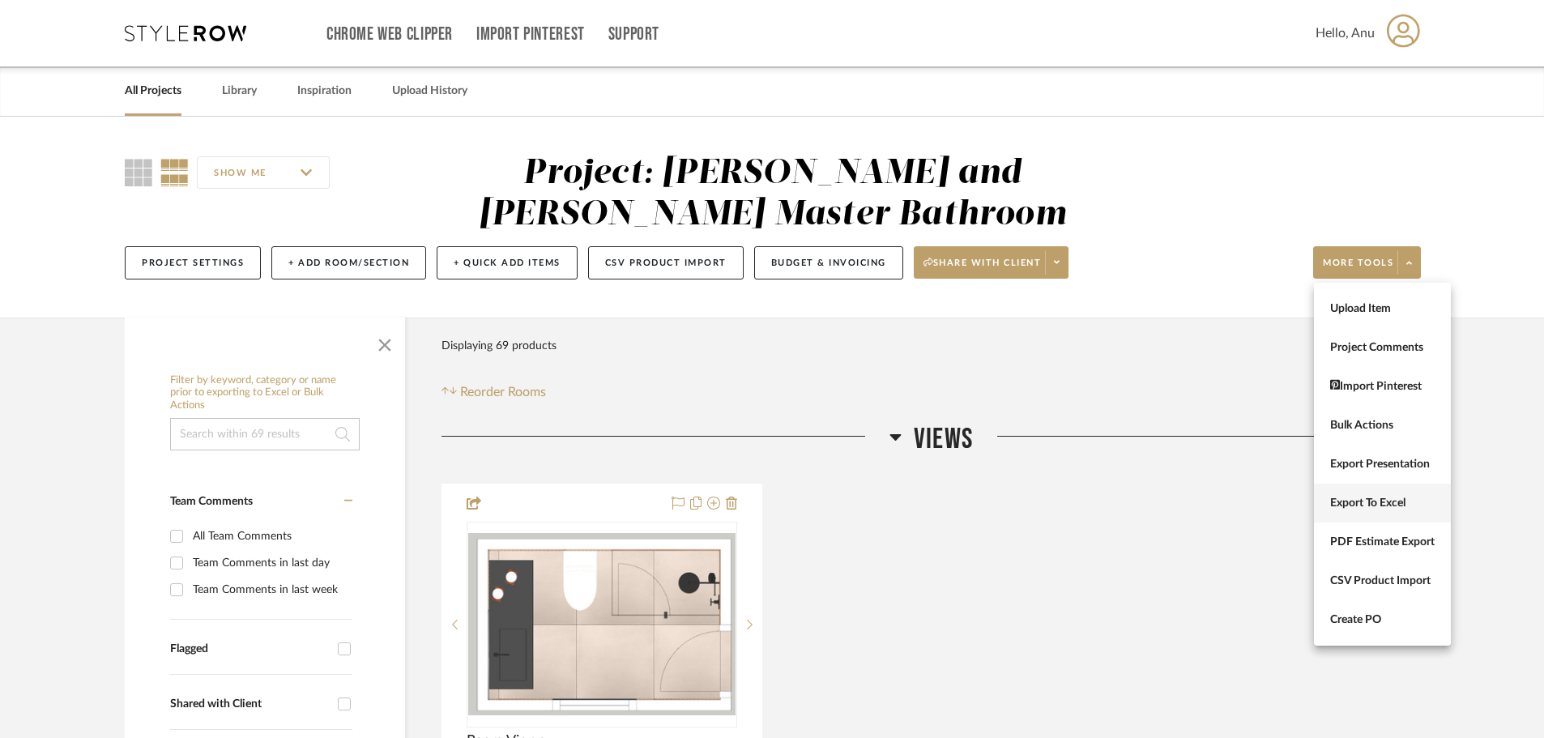
click at [1390, 509] on span "Export To Excel" at bounding box center [1382, 504] width 105 height 14
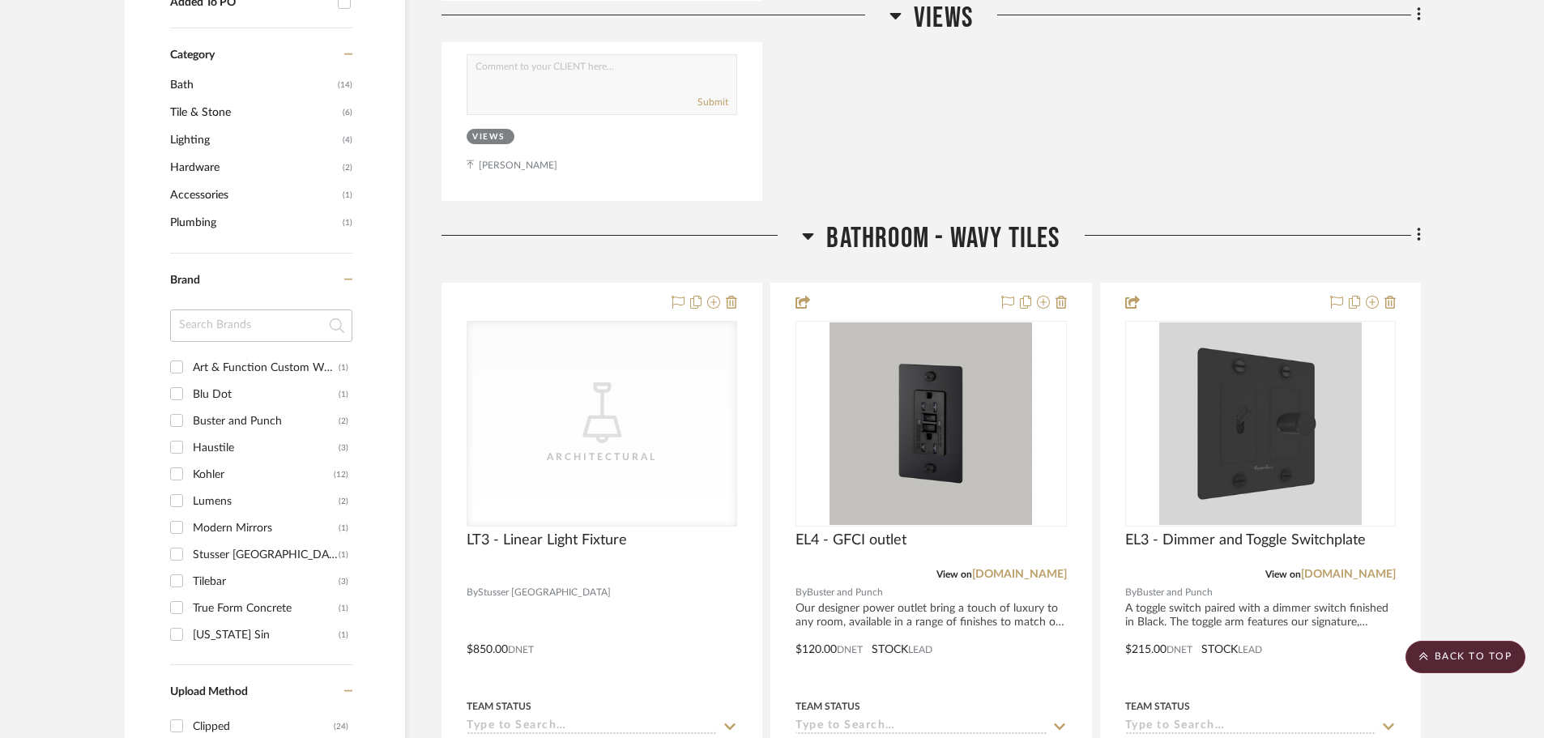
scroll to position [1377, 0]
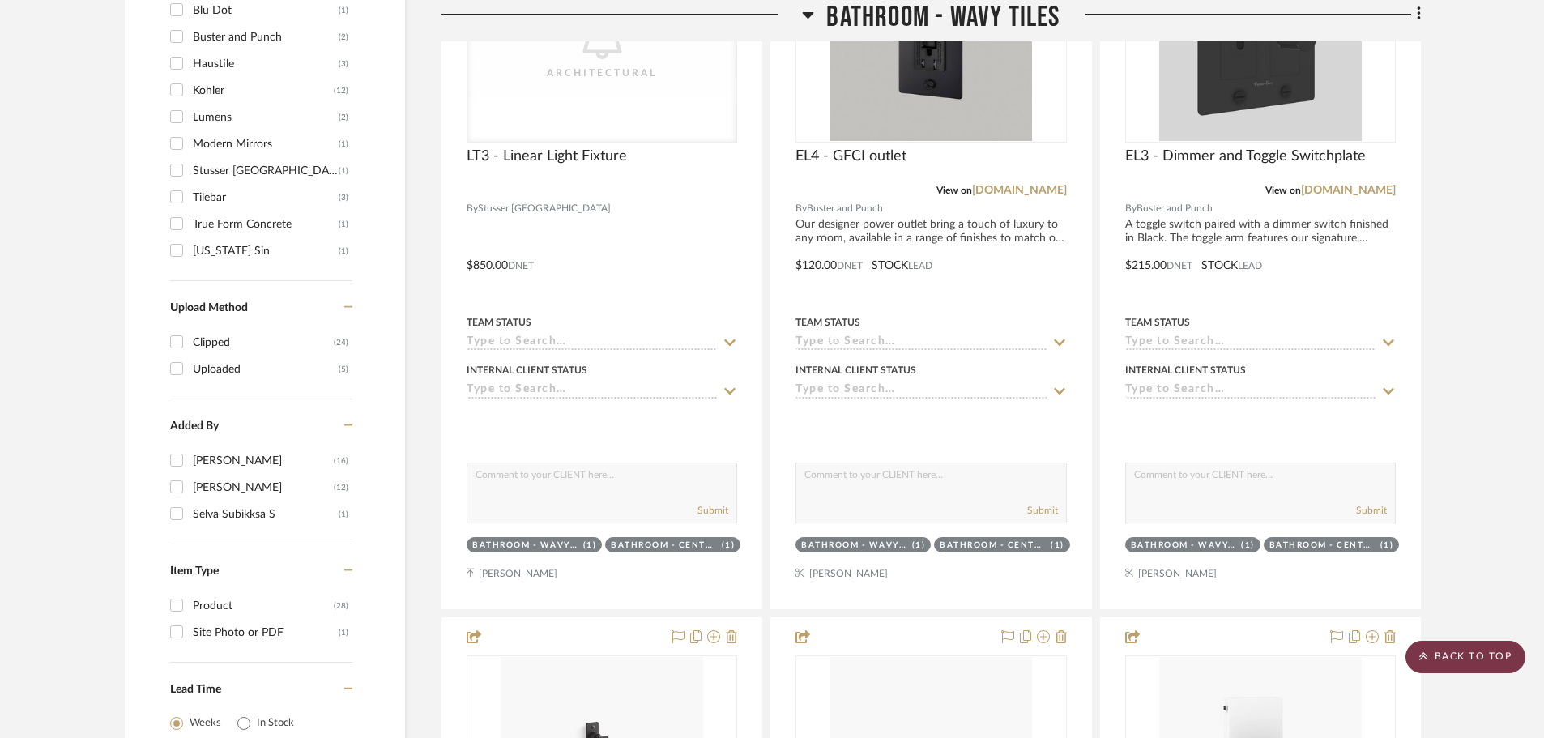
click at [1483, 651] on scroll-to-top-button "BACK TO TOP" at bounding box center [1466, 657] width 120 height 32
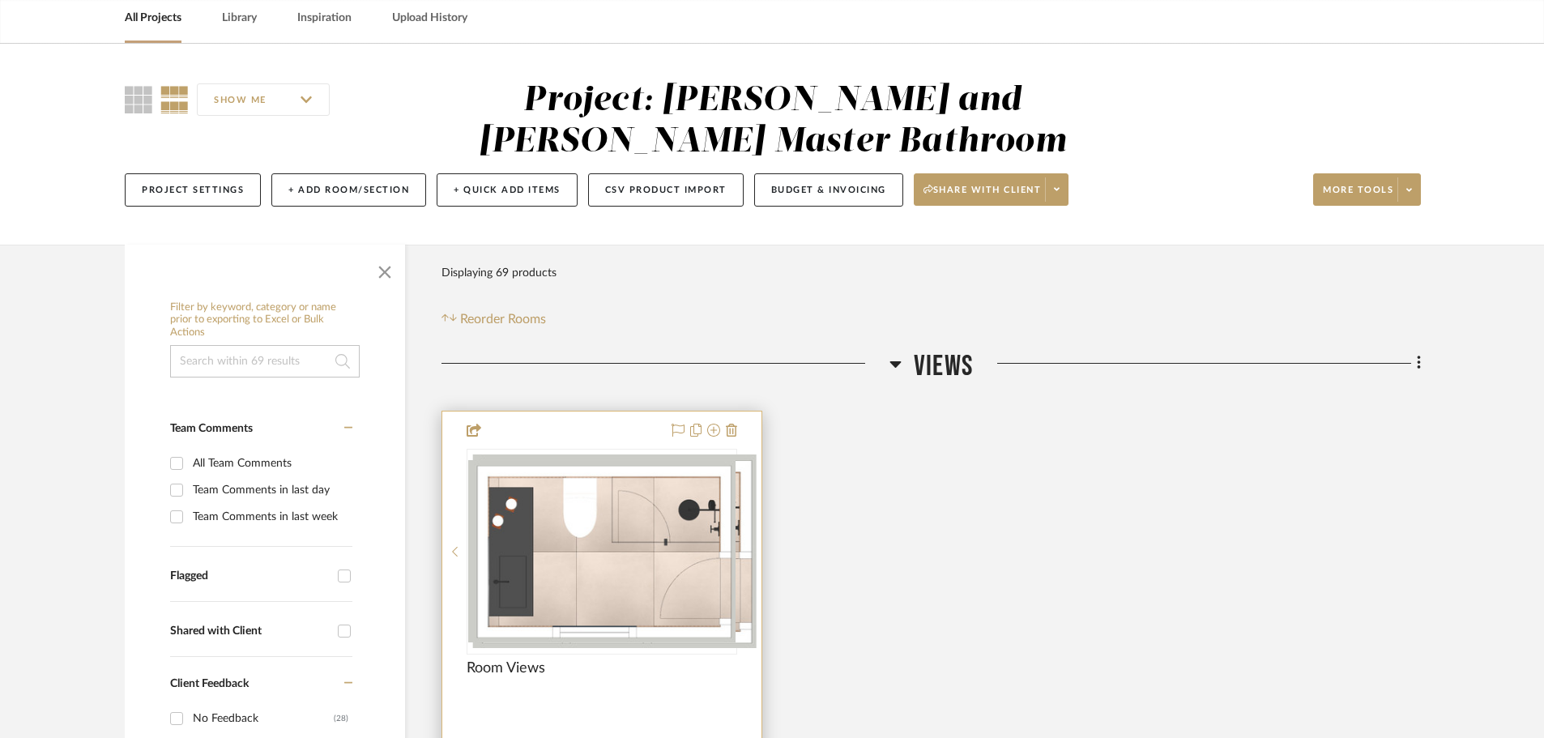
scroll to position [162, 0]
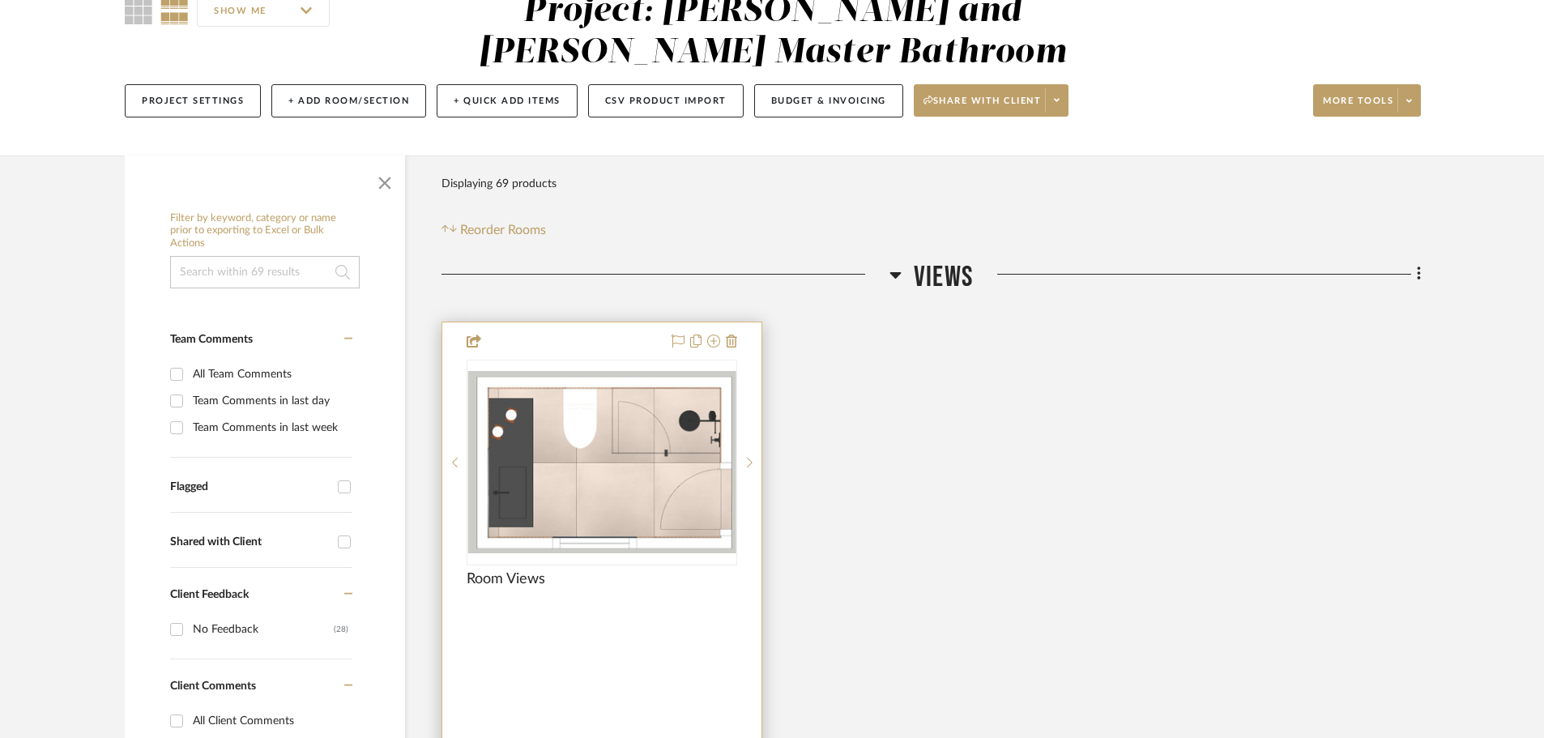
click at [580, 454] on img "0" at bounding box center [601, 462] width 267 height 183
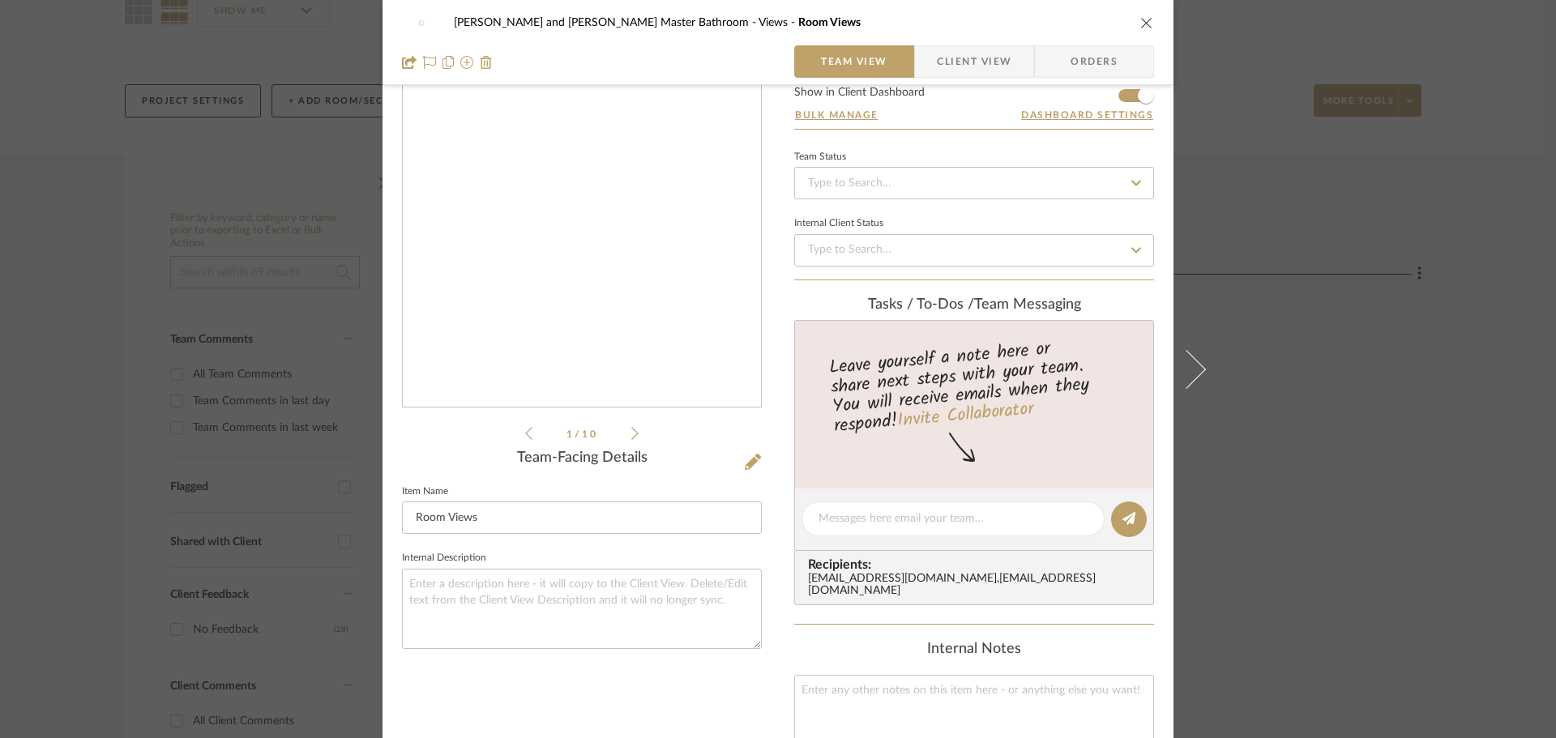
scroll to position [81, 0]
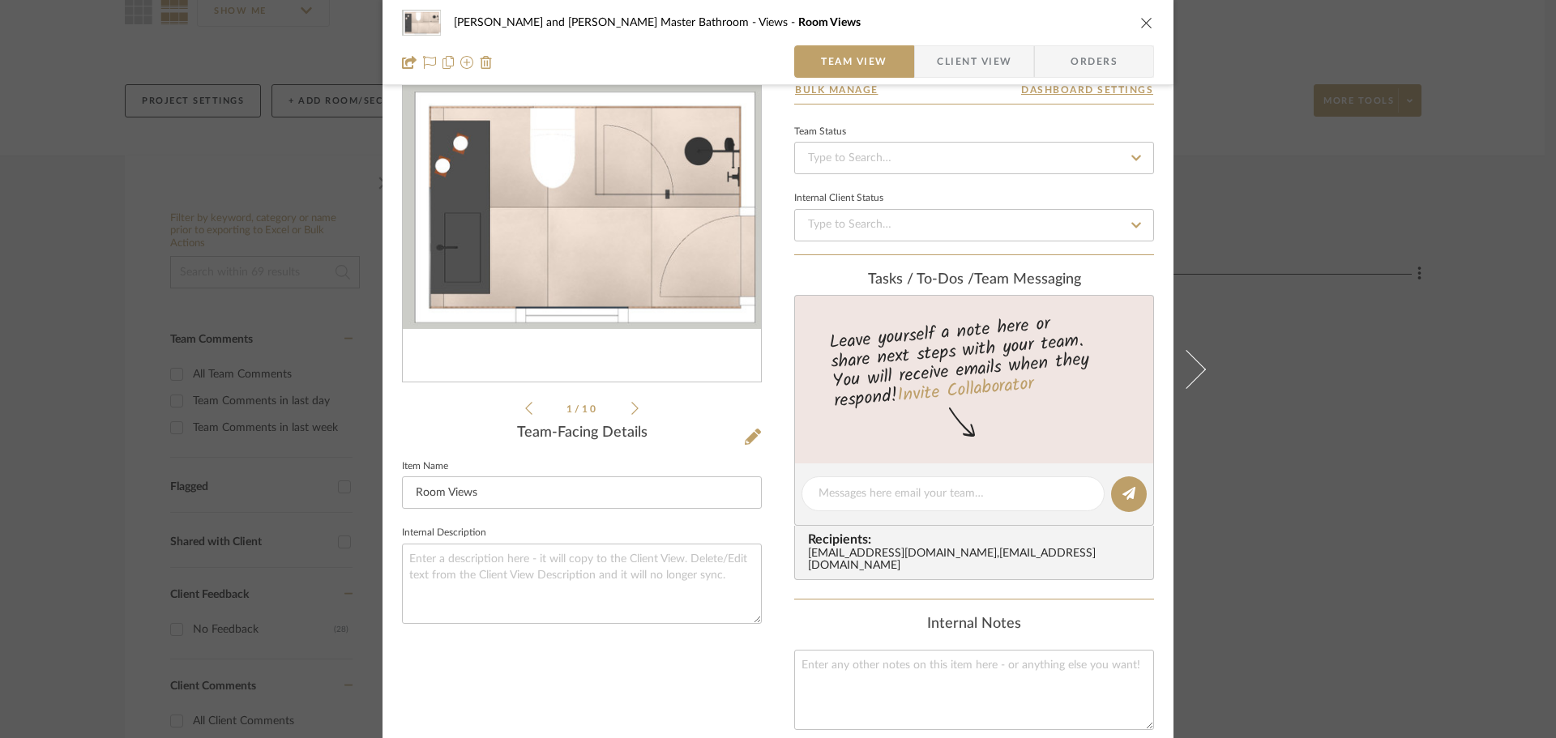
click at [536, 126] on img "0" at bounding box center [582, 206] width 358 height 245
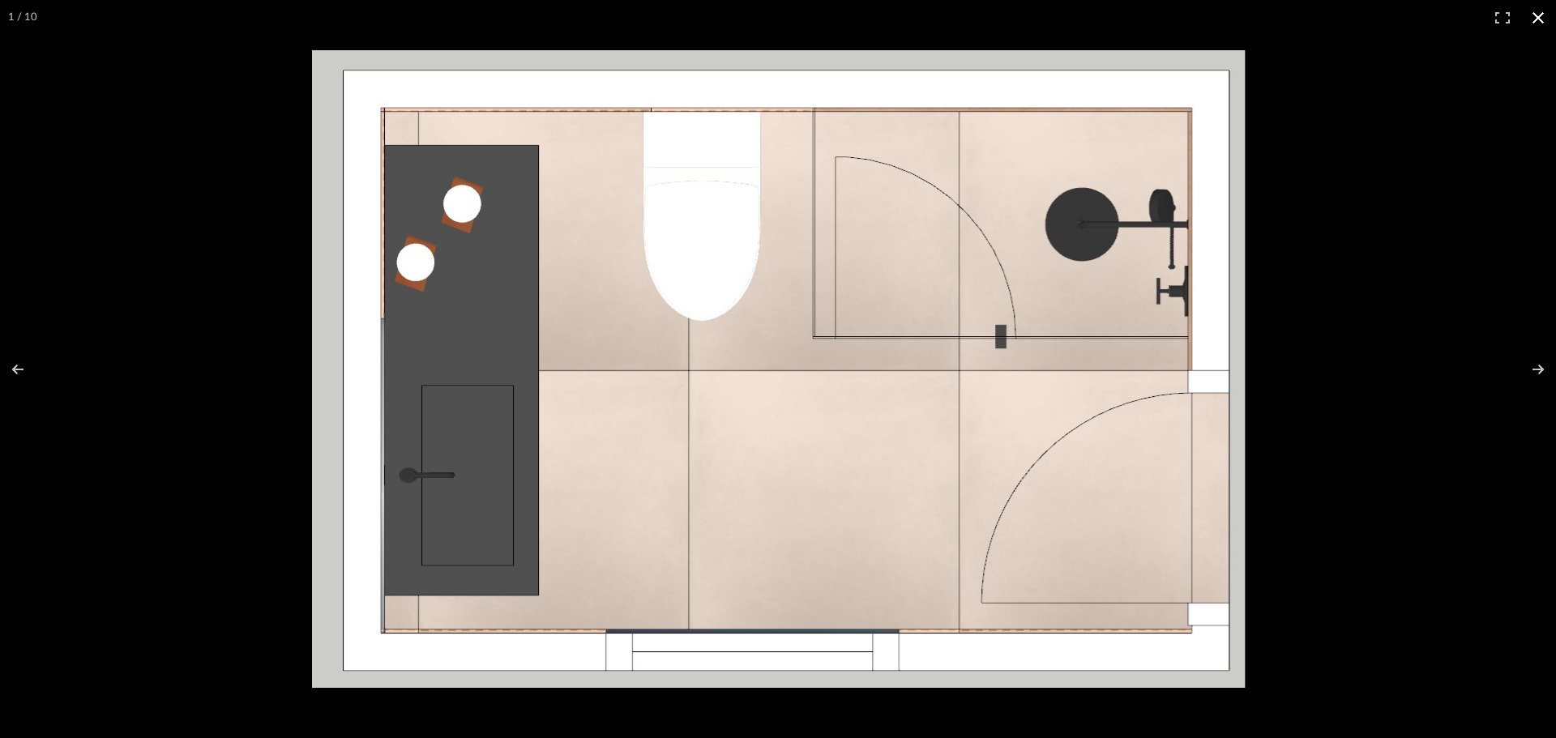
click at [1540, 13] on button at bounding box center [1538, 18] width 36 height 36
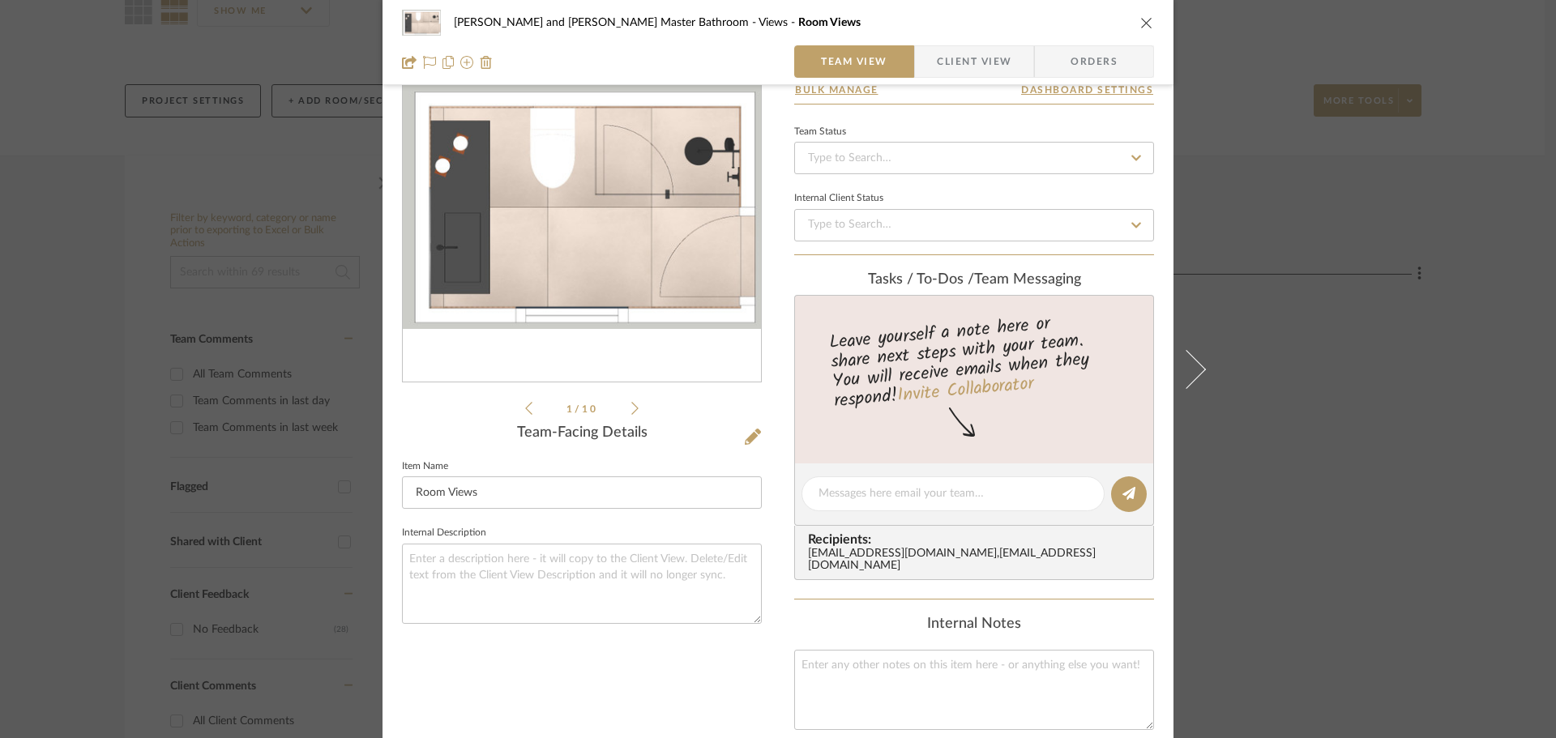
click at [631, 403] on icon at bounding box center [634, 408] width 7 height 13
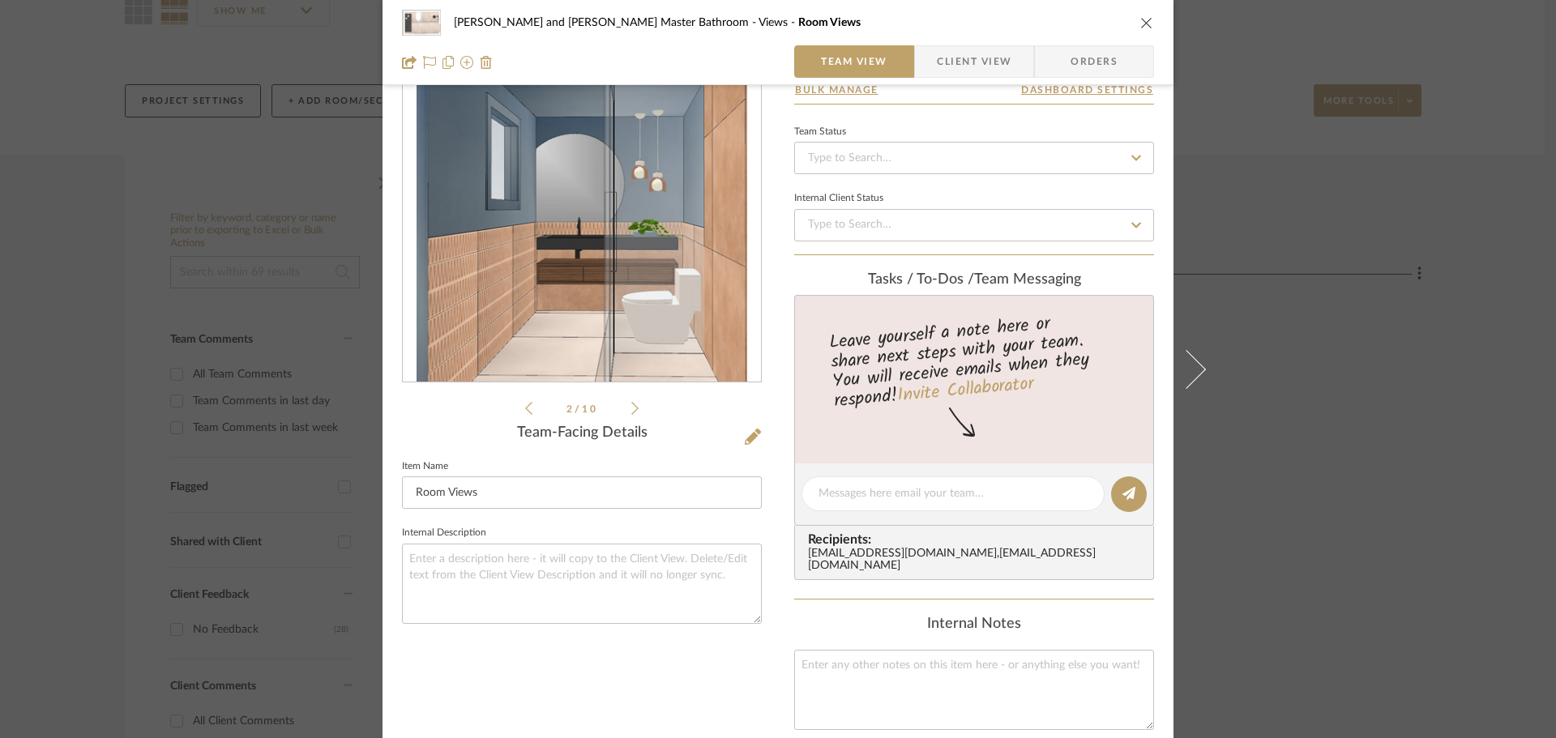
click at [631, 403] on icon at bounding box center [634, 408] width 7 height 13
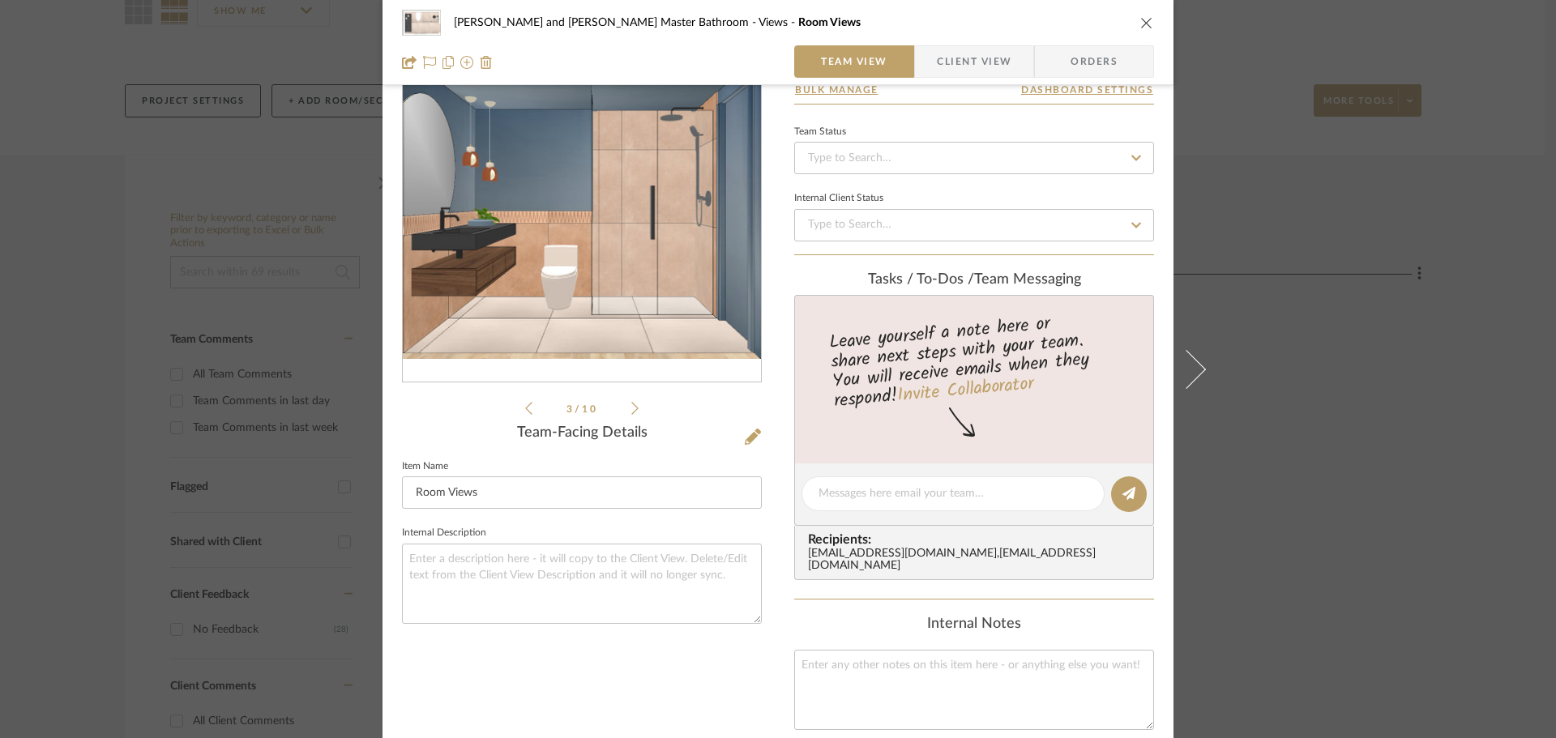
click at [631, 403] on icon at bounding box center [634, 408] width 7 height 13
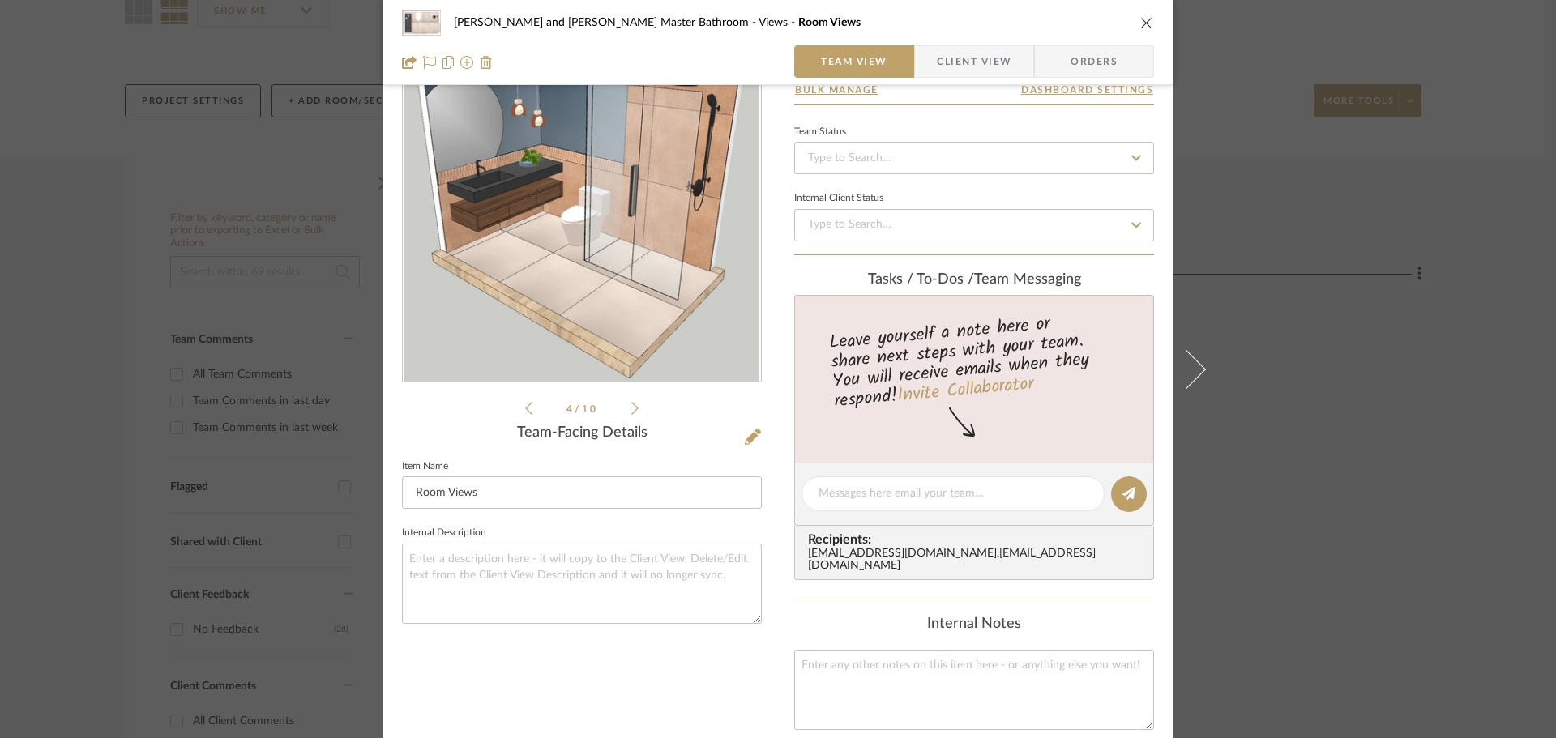
click at [631, 403] on icon at bounding box center [634, 408] width 7 height 13
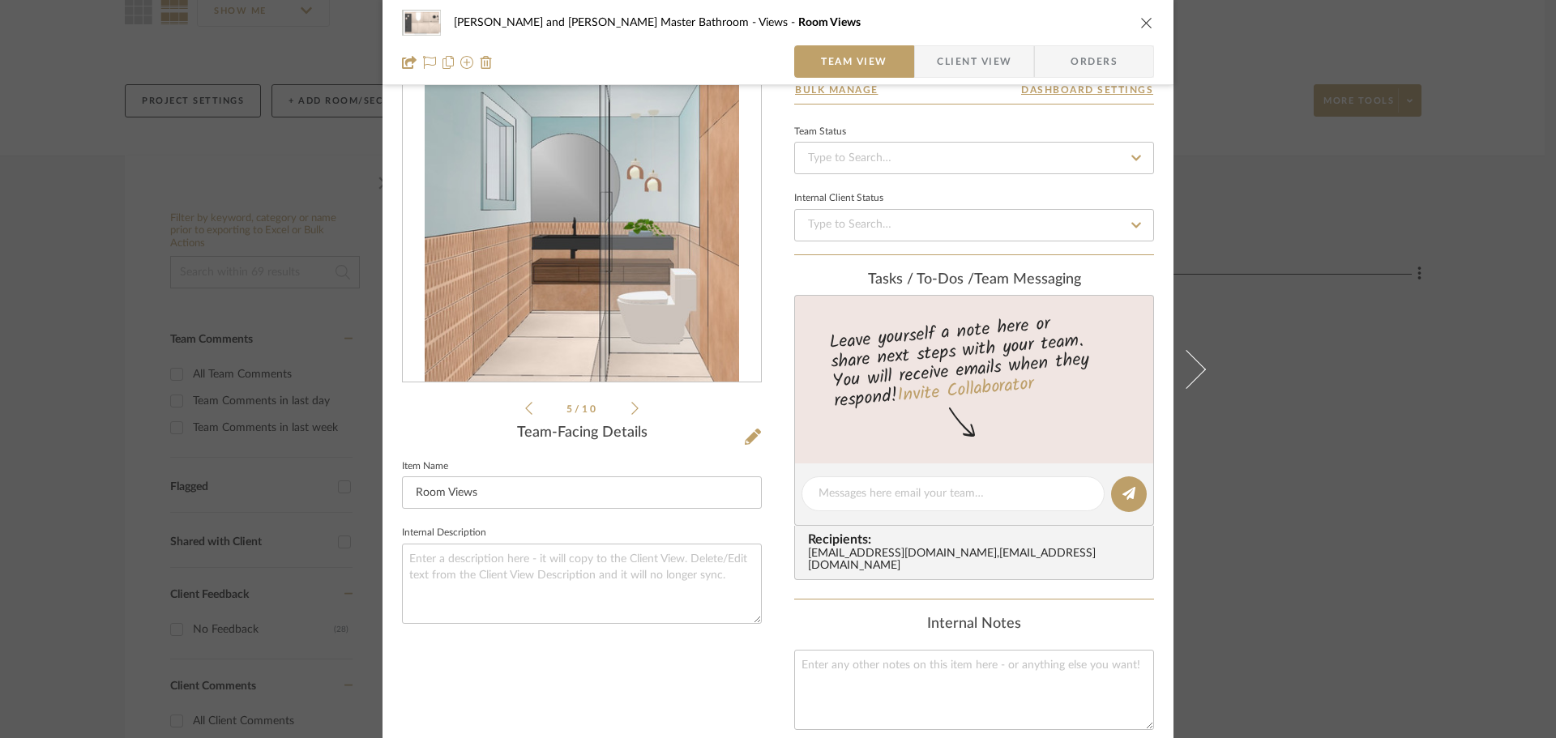
click at [631, 403] on icon at bounding box center [634, 408] width 7 height 13
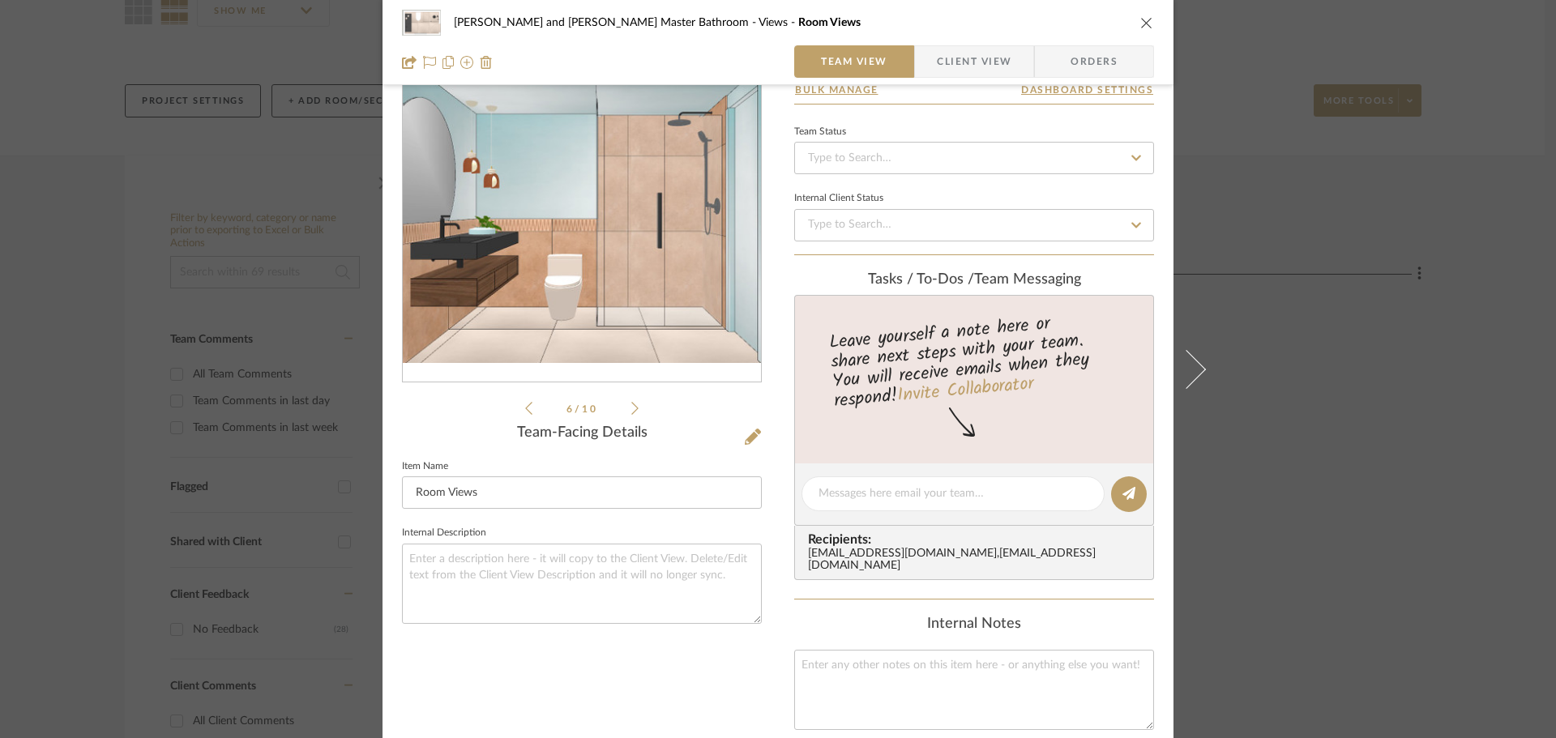
click at [631, 403] on icon at bounding box center [634, 408] width 7 height 13
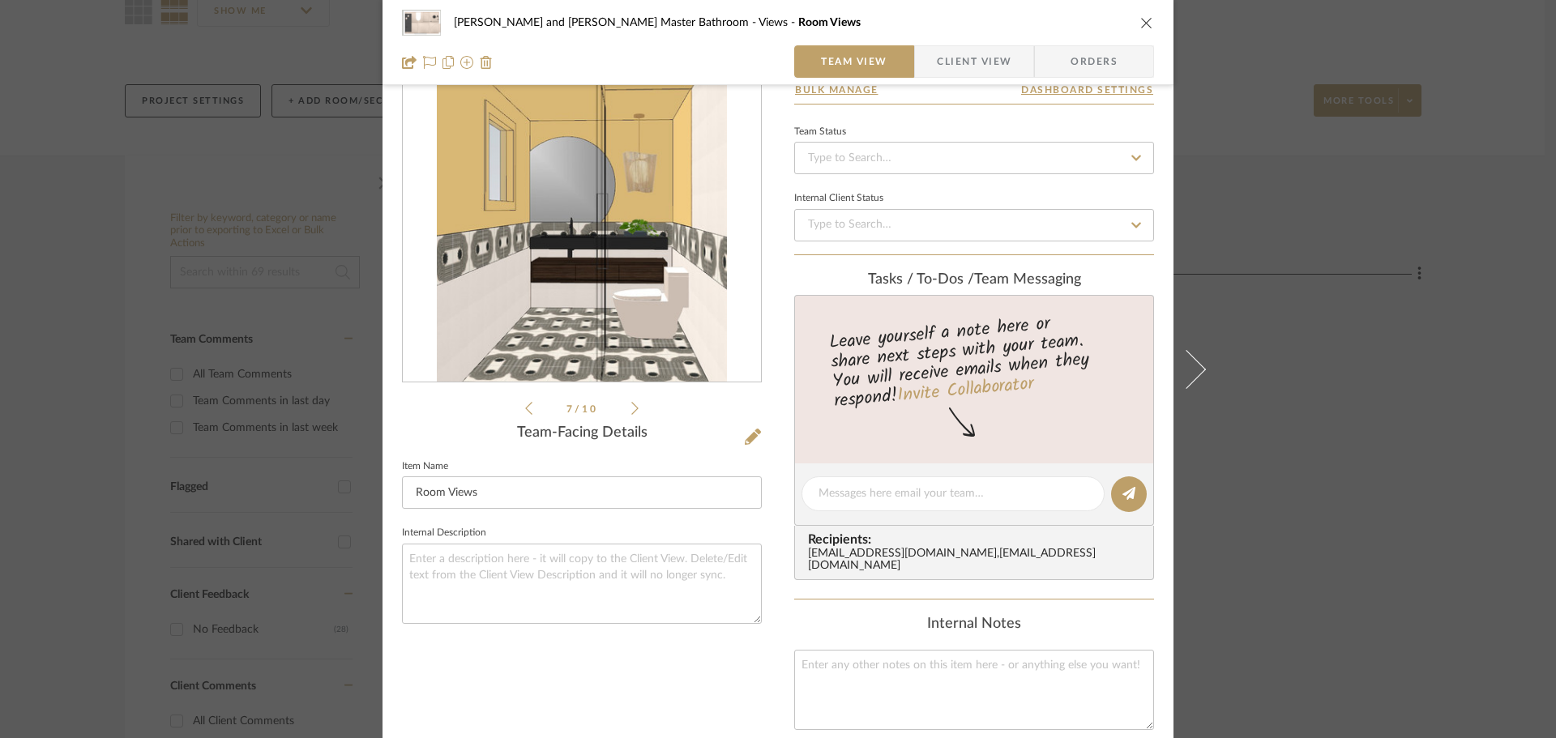
click at [631, 403] on icon at bounding box center [634, 408] width 7 height 13
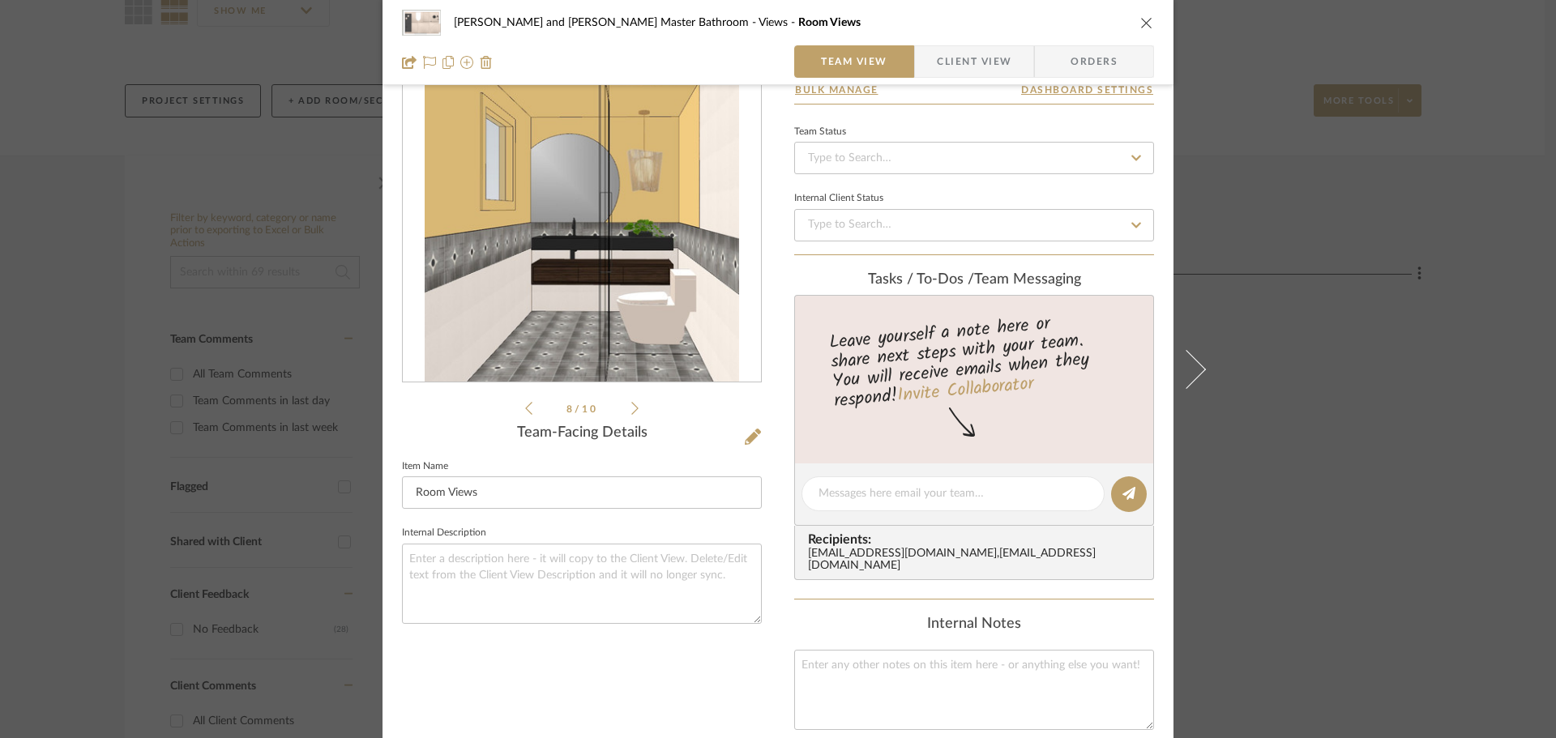
click at [631, 403] on icon at bounding box center [634, 408] width 7 height 13
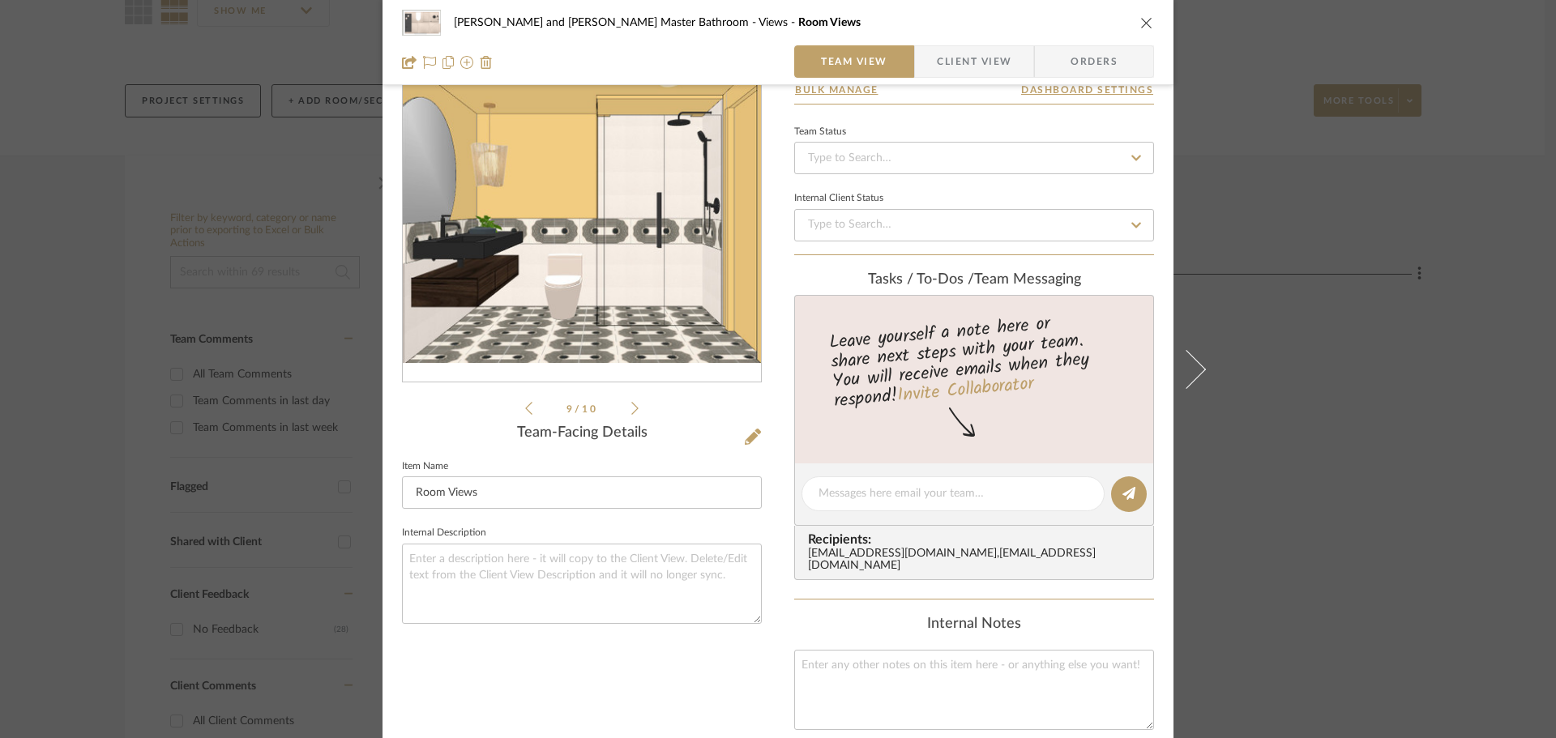
click at [631, 403] on icon at bounding box center [634, 408] width 7 height 13
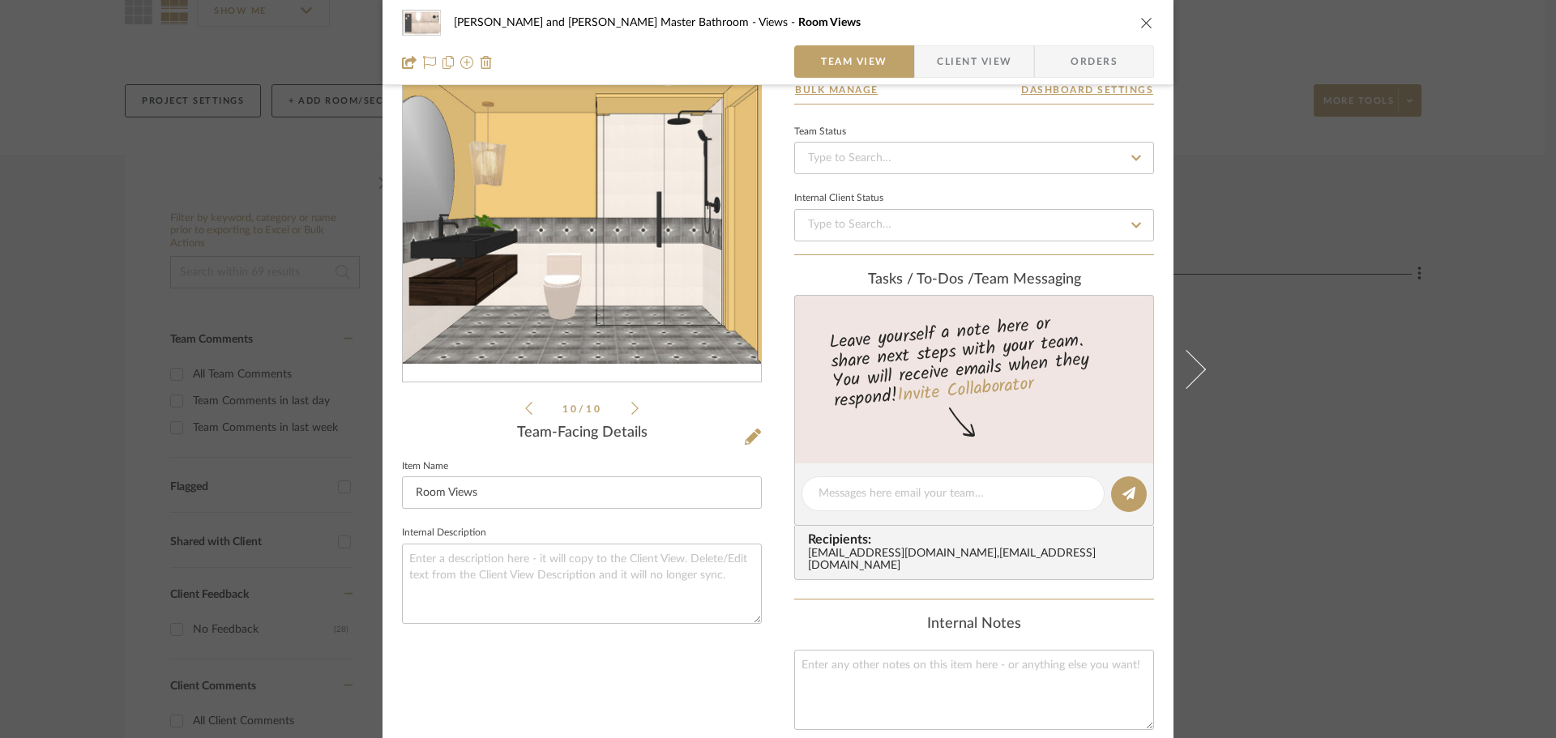
click at [631, 403] on icon at bounding box center [634, 408] width 7 height 13
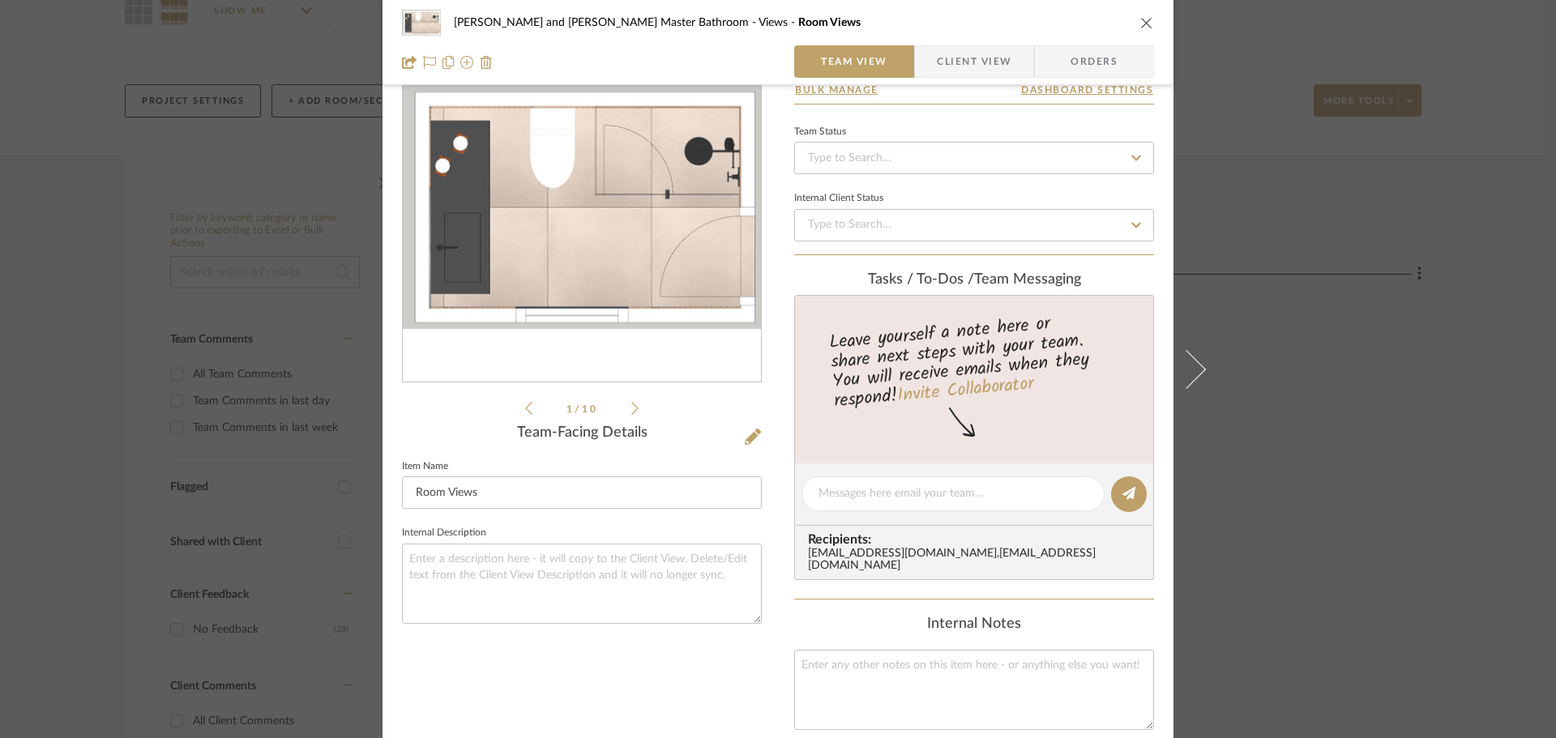
click at [631, 403] on icon at bounding box center [634, 408] width 7 height 13
